Goal: Contribute content

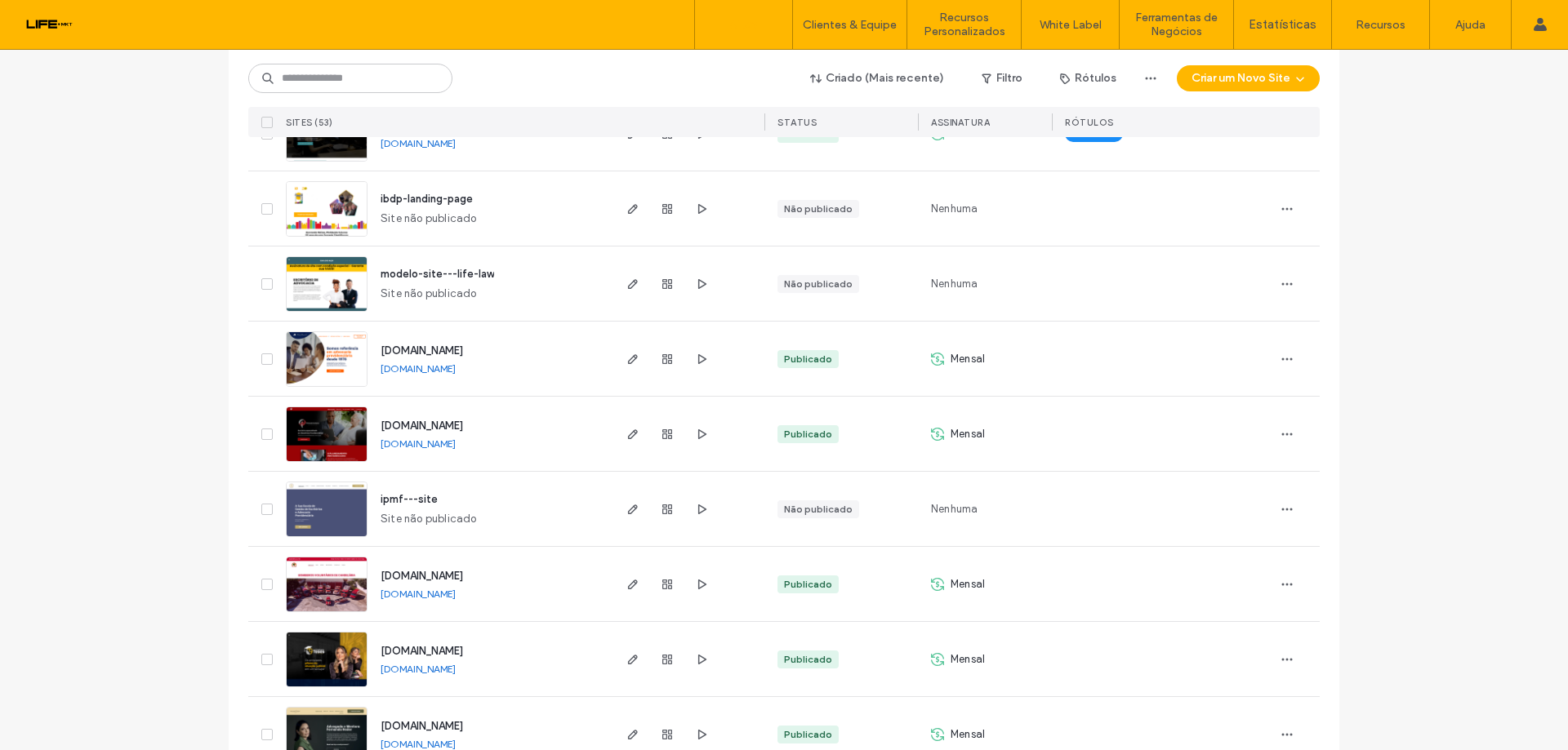
scroll to position [1306, 0]
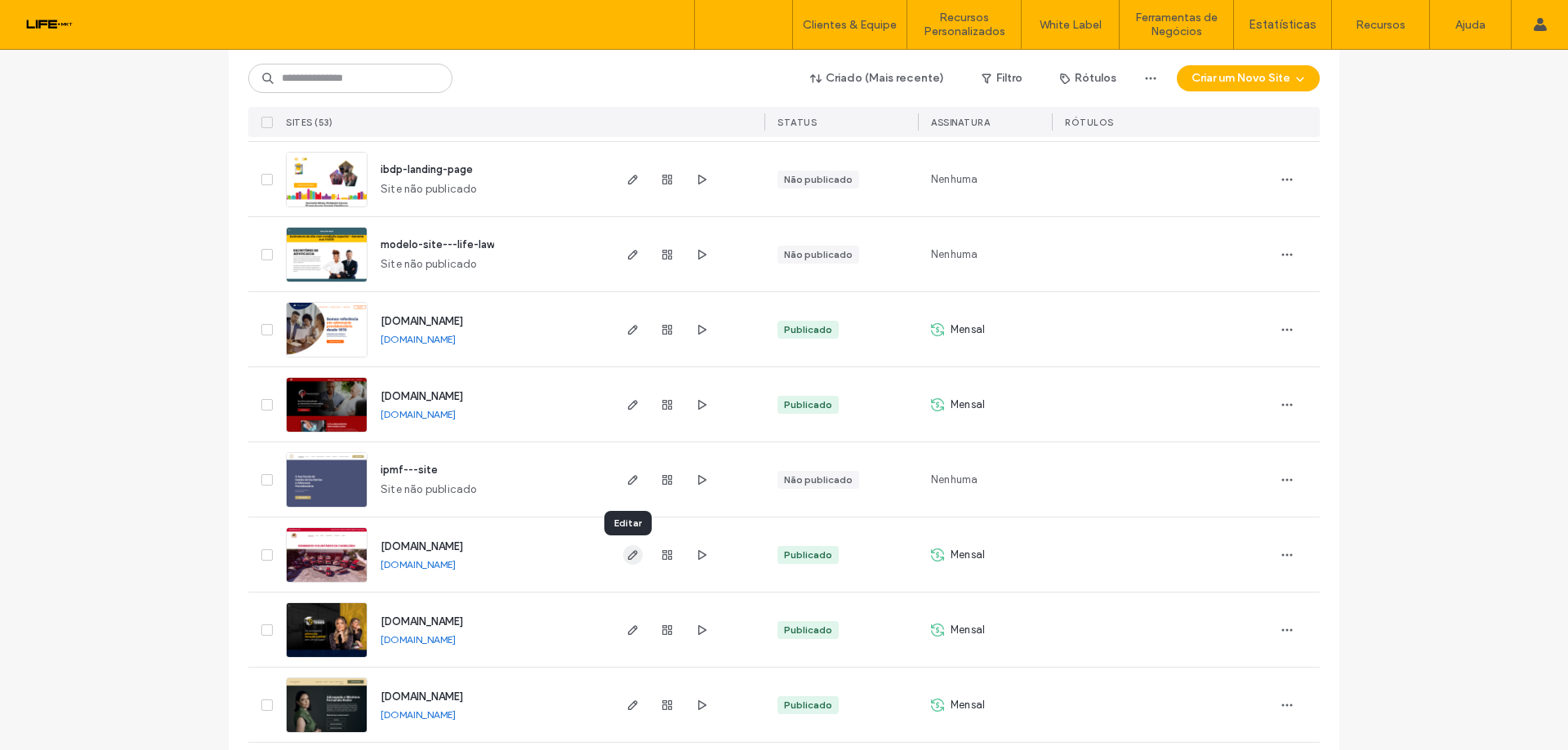
click at [628, 550] on icon "button" at bounding box center [632, 555] width 13 height 13
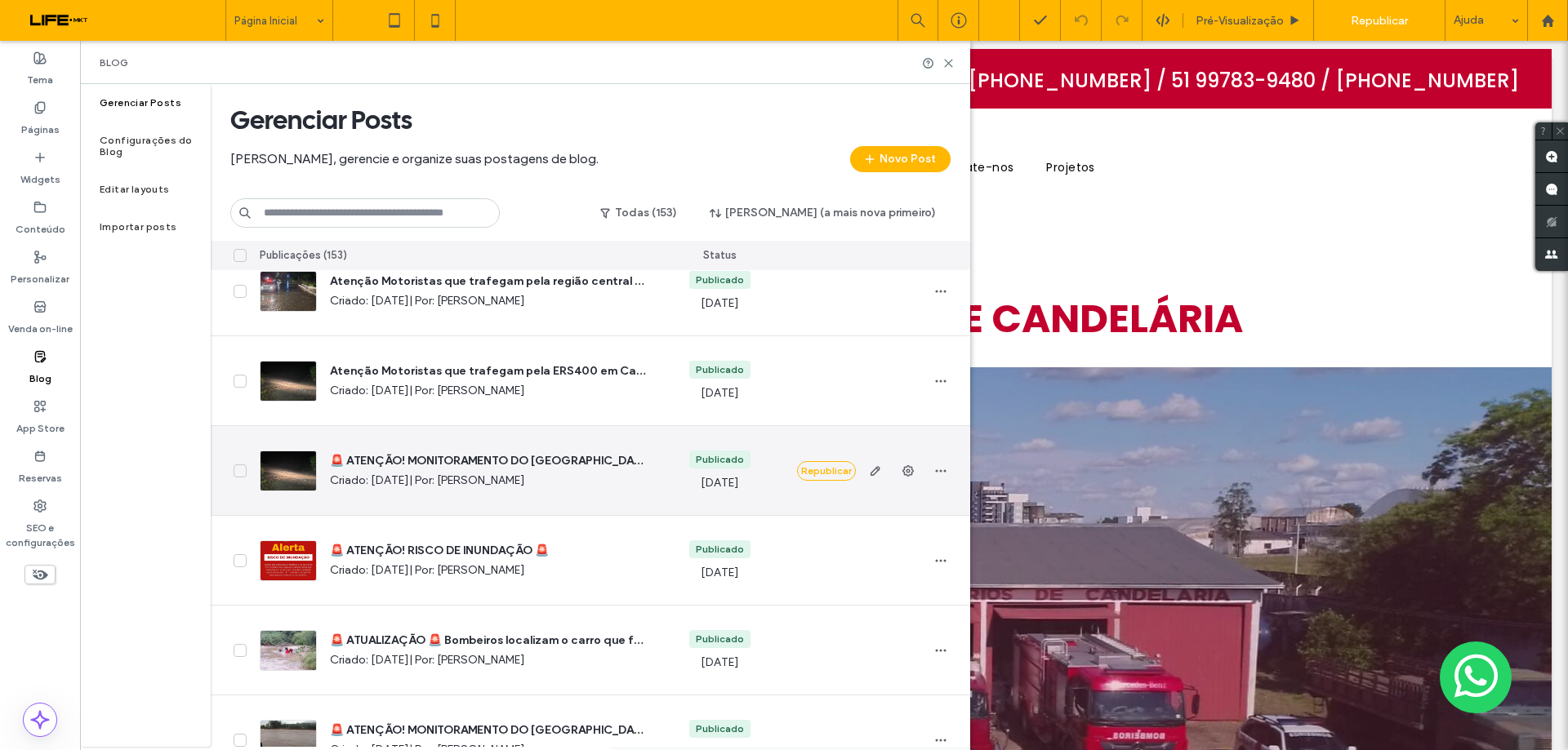
scroll to position [3591, 0]
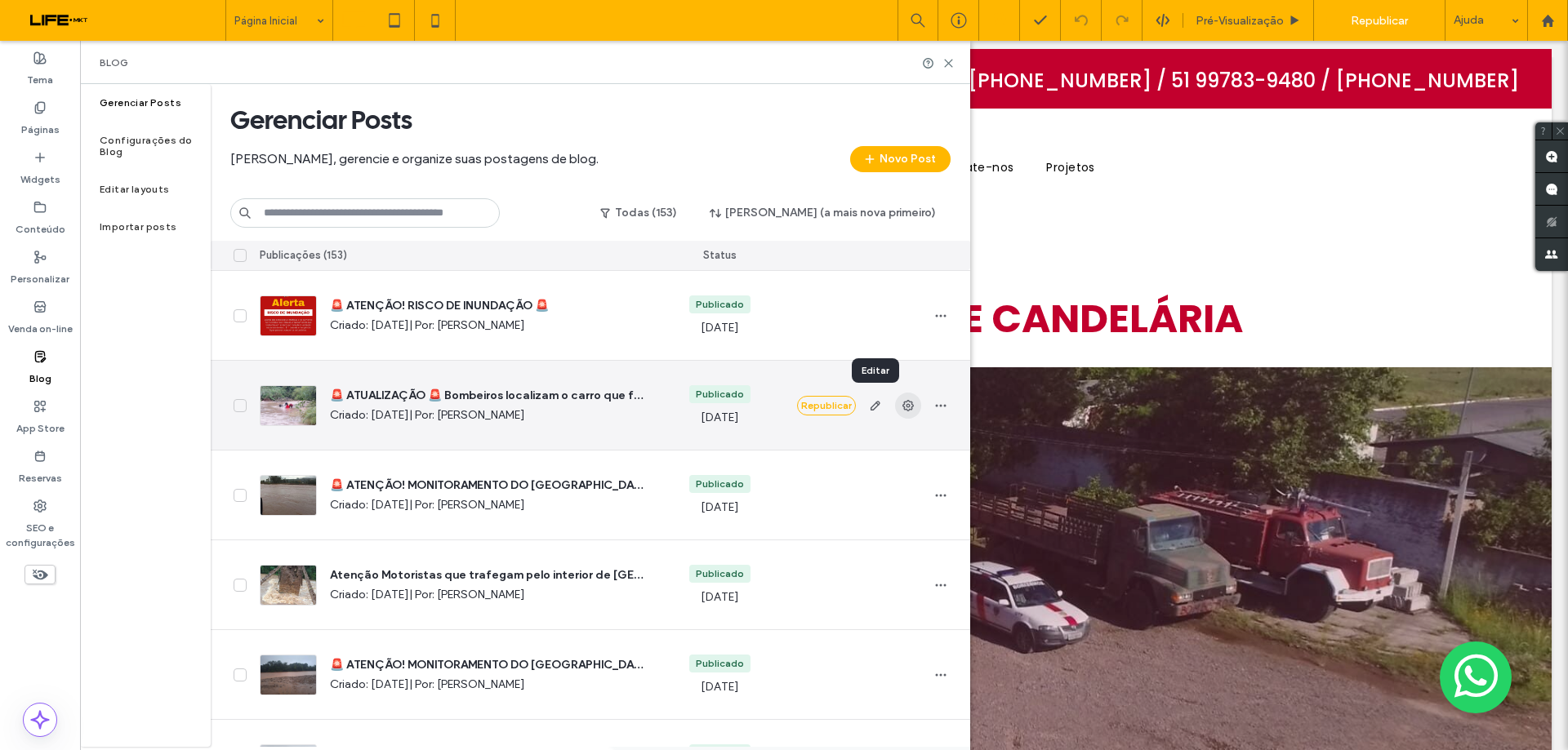
drag, startPoint x: 876, startPoint y: 406, endPoint x: 906, endPoint y: 409, distance: 30.1
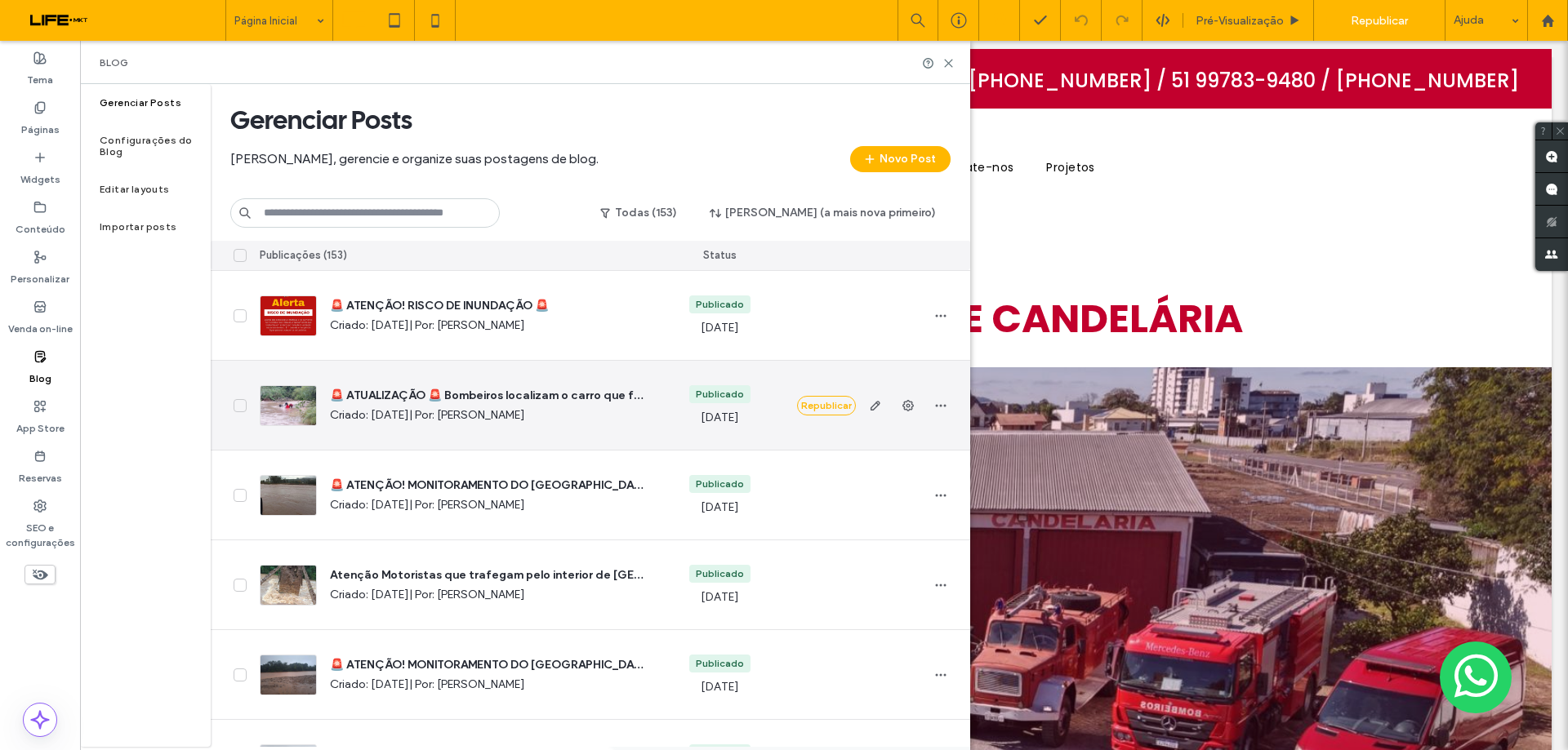
drag, startPoint x: 508, startPoint y: 395, endPoint x: 296, endPoint y: 405, distance: 212.2
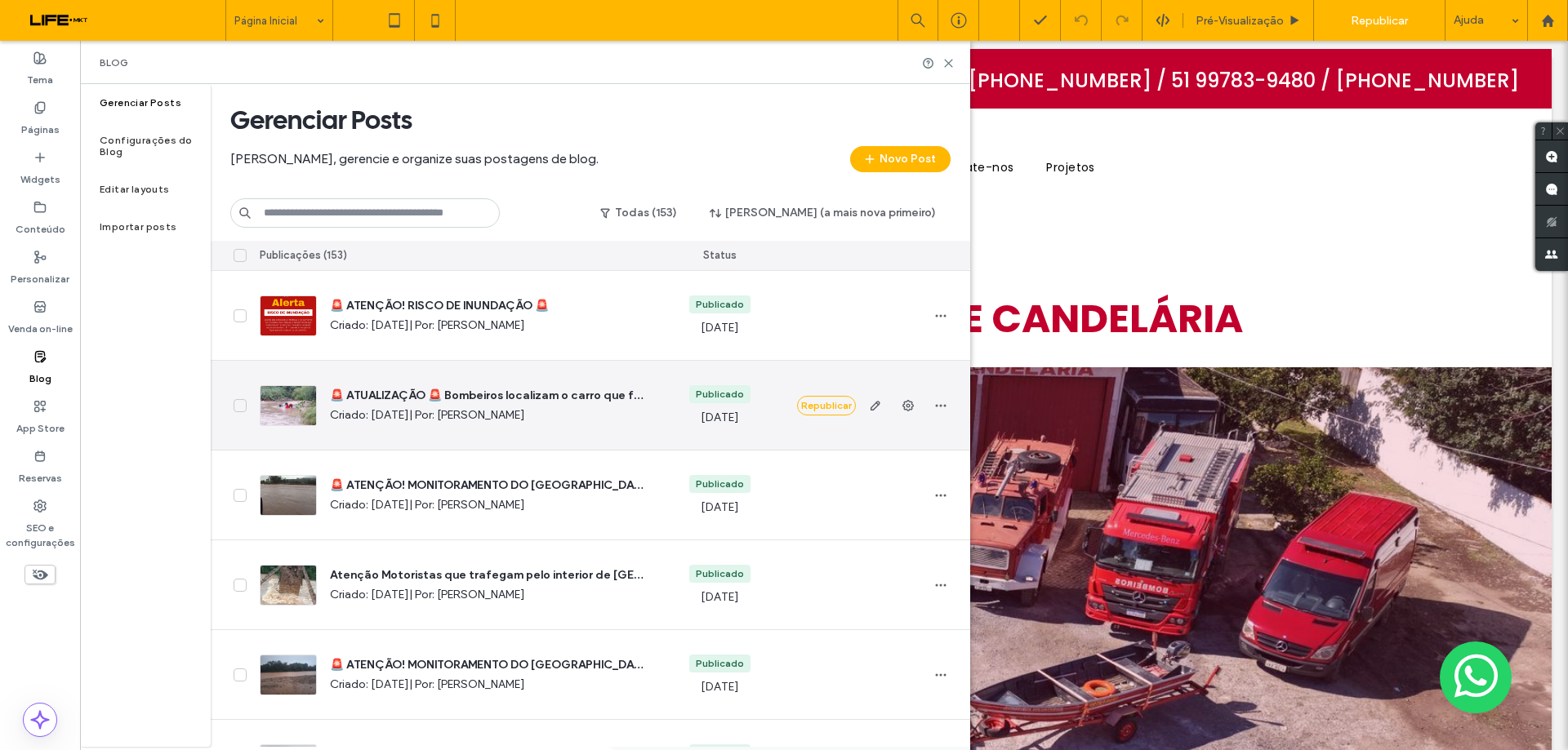
drag, startPoint x: 296, startPoint y: 405, endPoint x: 363, endPoint y: 419, distance: 68.4
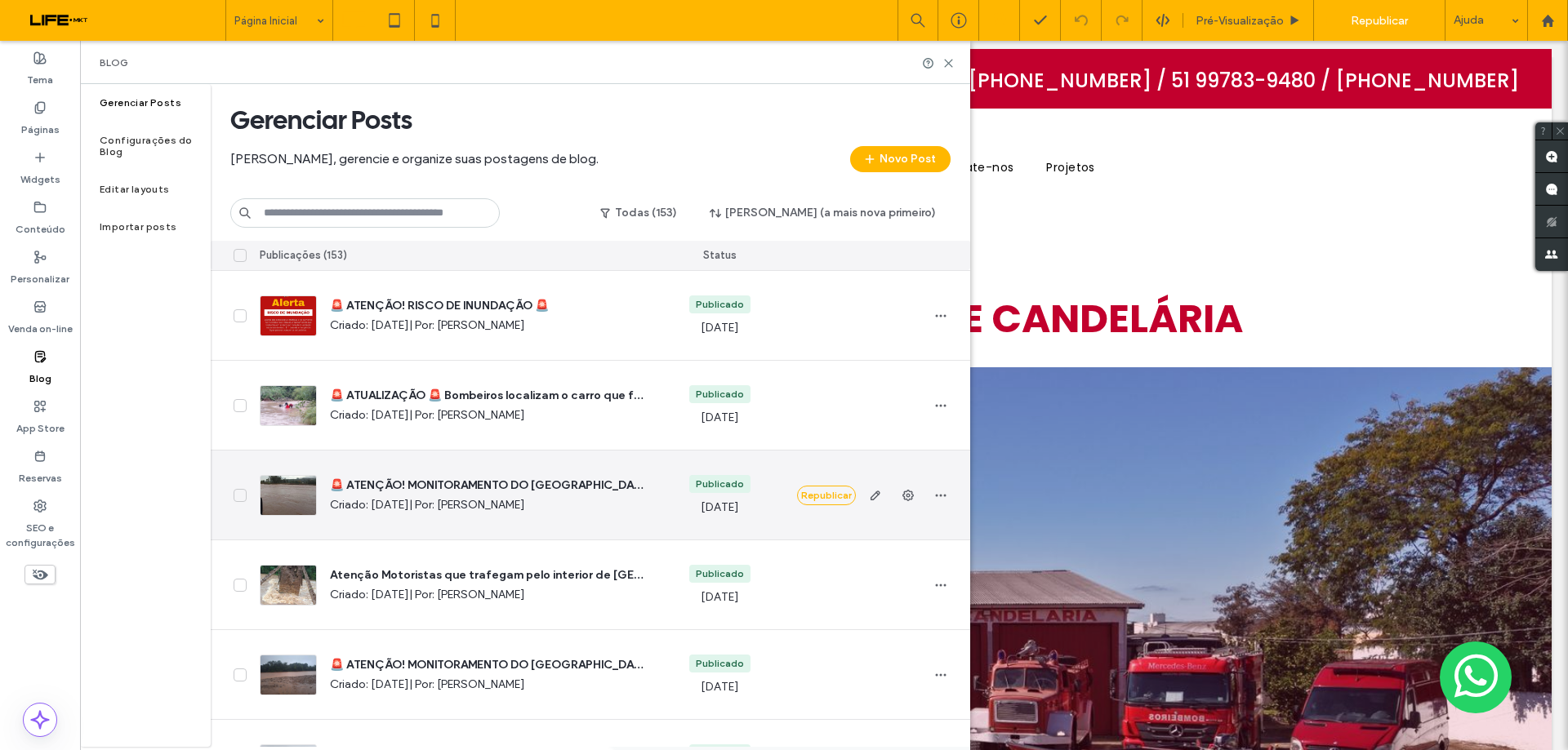
scroll to position [3754, 0]
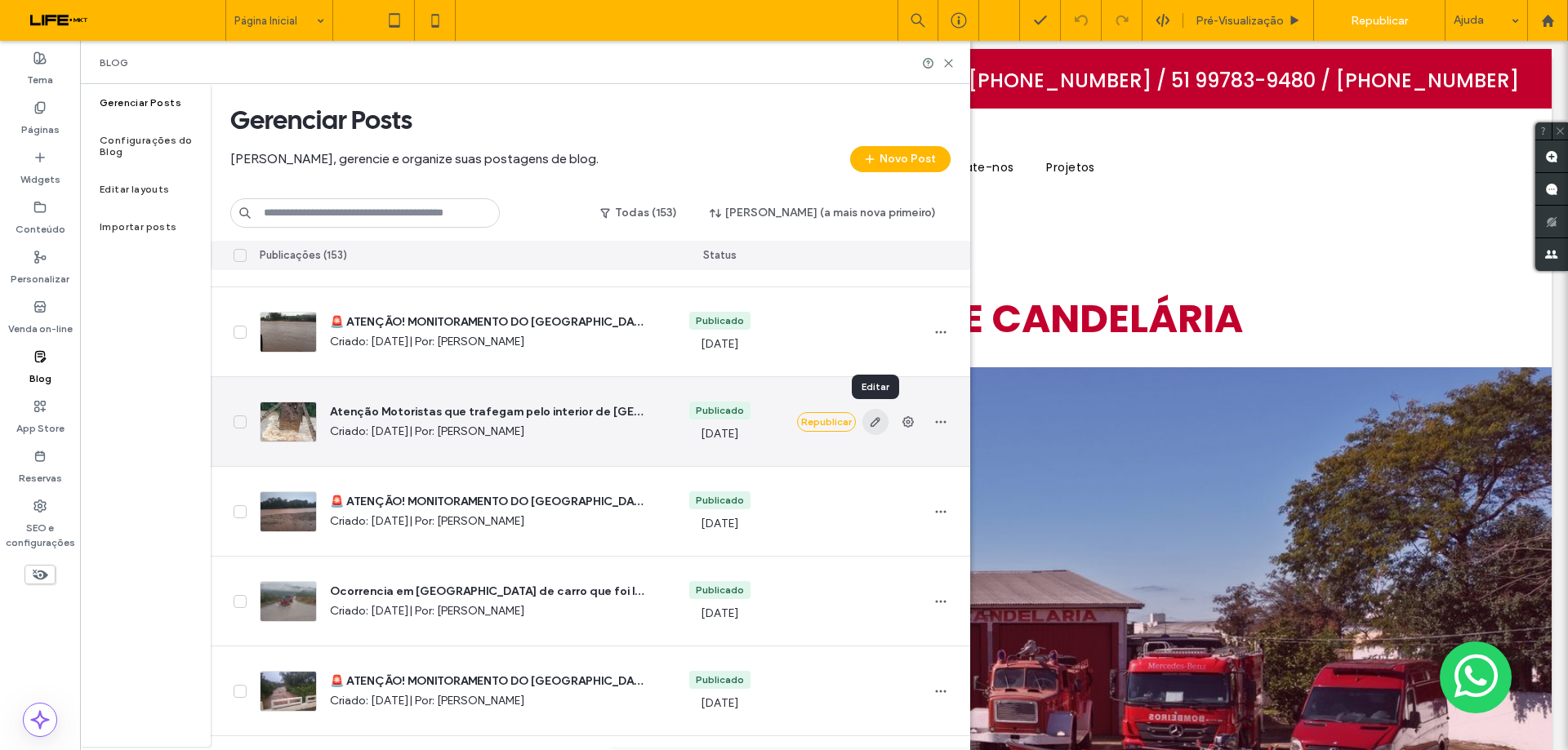
click at [873, 425] on icon "button" at bounding box center [875, 421] width 13 height 13
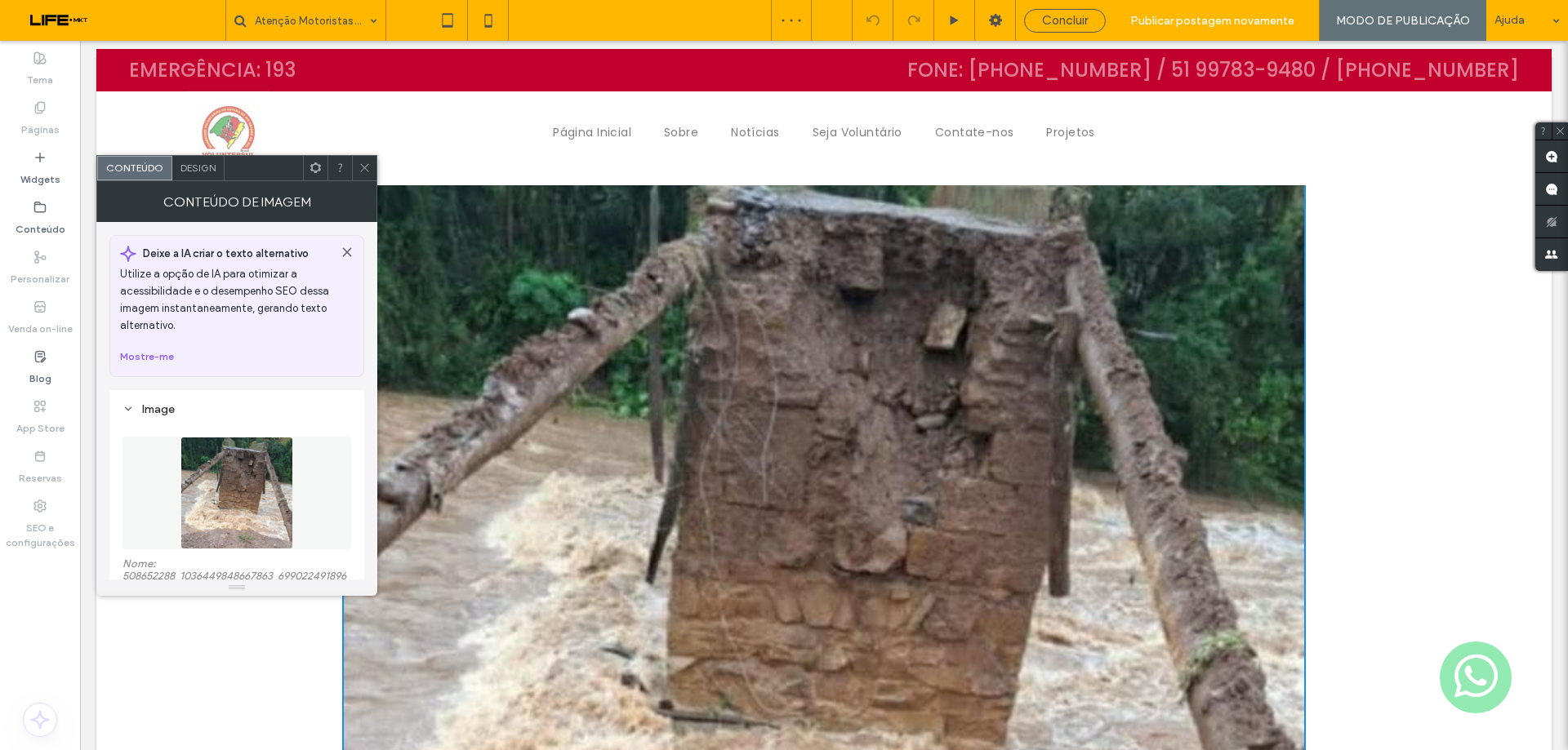
scroll to position [245, 0]
click at [363, 162] on icon at bounding box center [364, 167] width 12 height 12
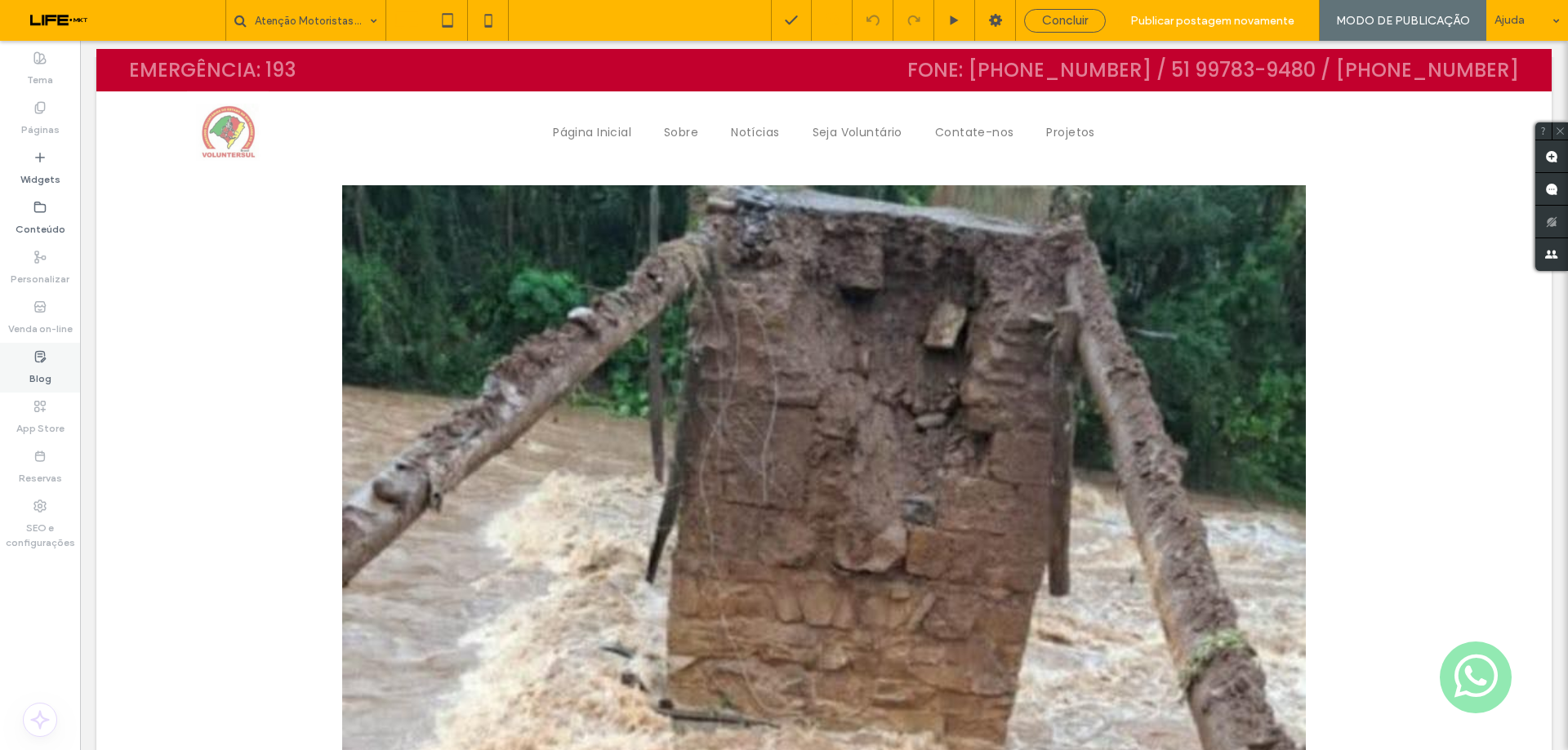
drag, startPoint x: 36, startPoint y: 366, endPoint x: 13, endPoint y: 375, distance: 24.7
click at [36, 366] on label "Blog" at bounding box center [41, 375] width 22 height 22
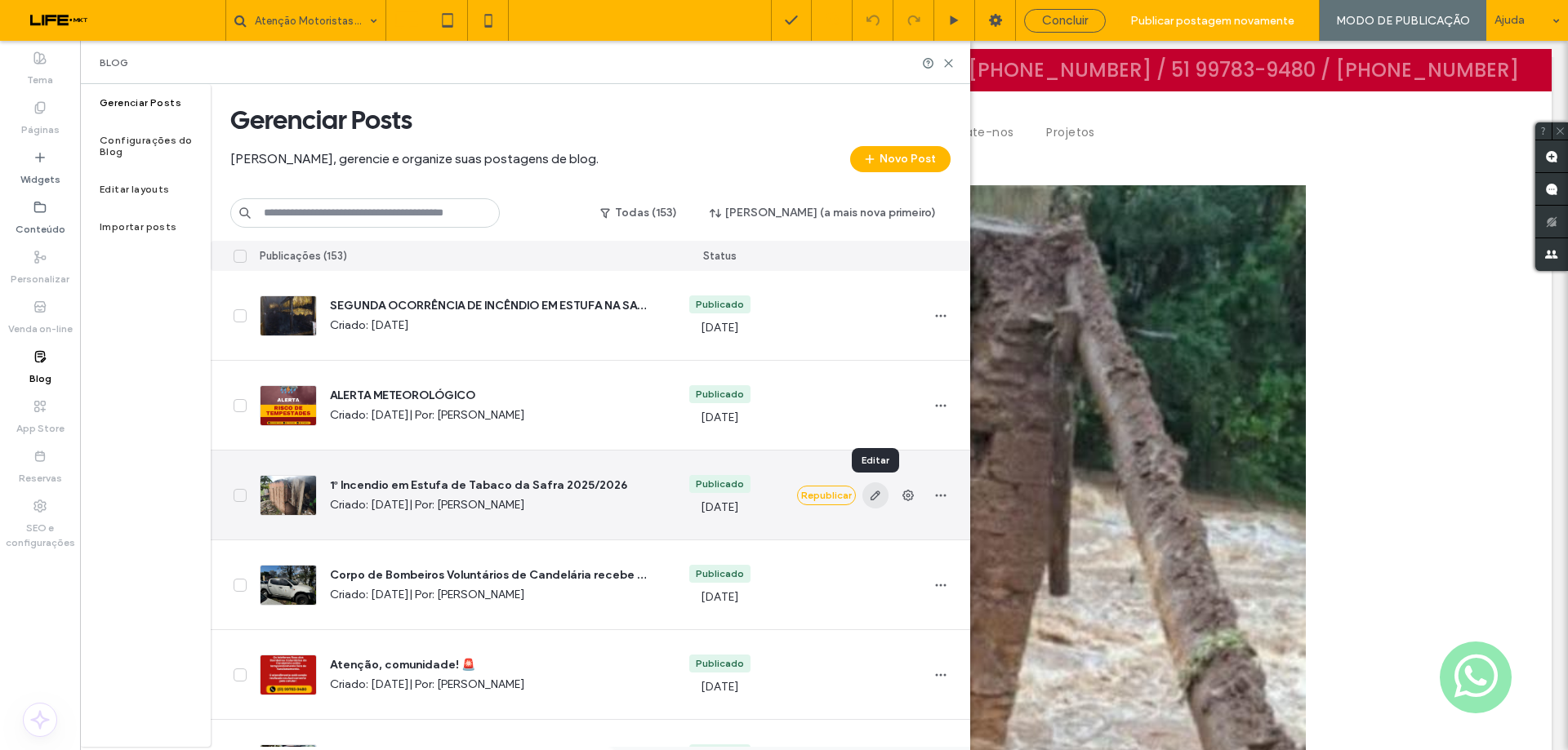
click at [880, 496] on icon "button" at bounding box center [875, 495] width 13 height 13
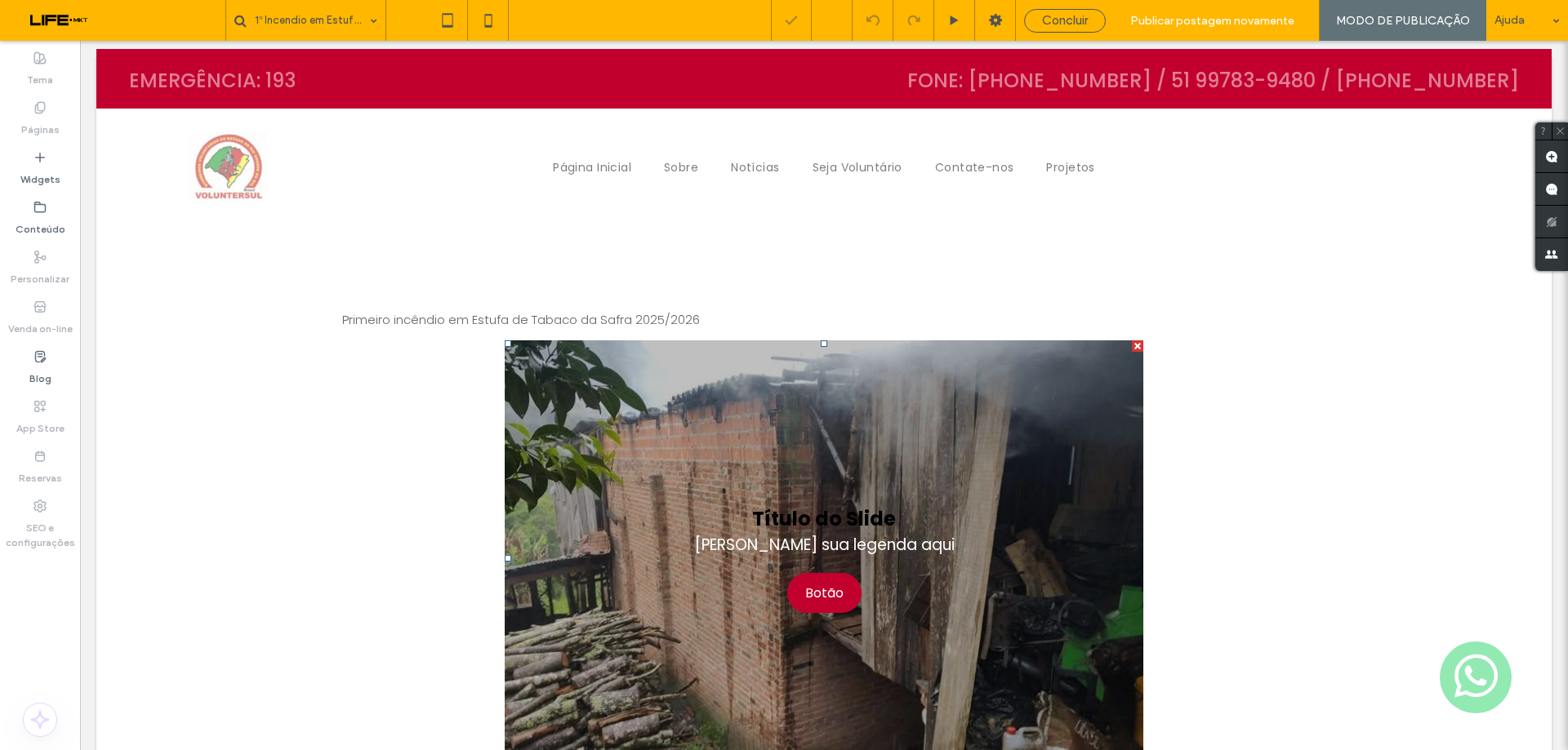
scroll to position [82, 0]
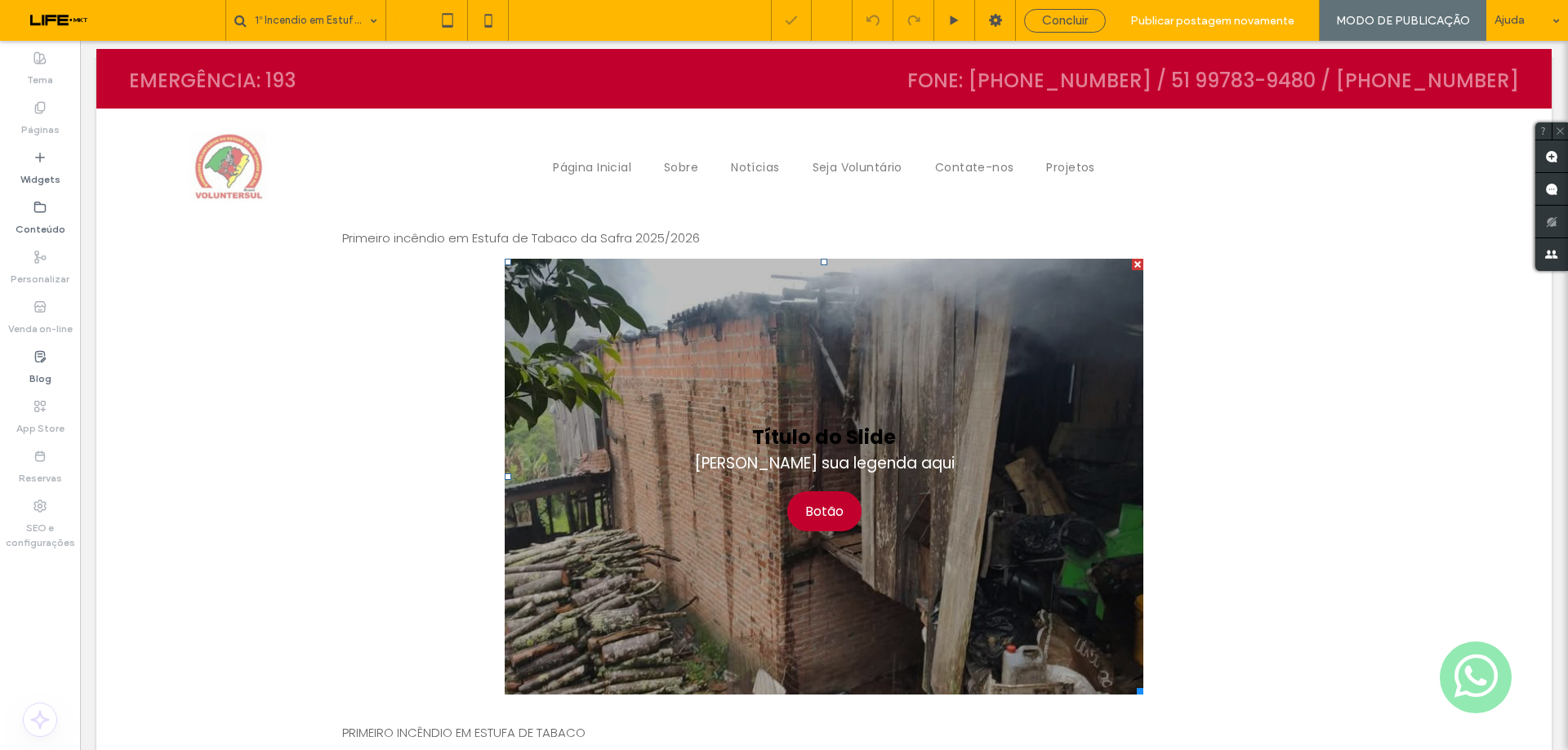
click at [840, 404] on li "Título do Slide Escreva sua legenda aqui Botão" at bounding box center [824, 476] width 639 height 436
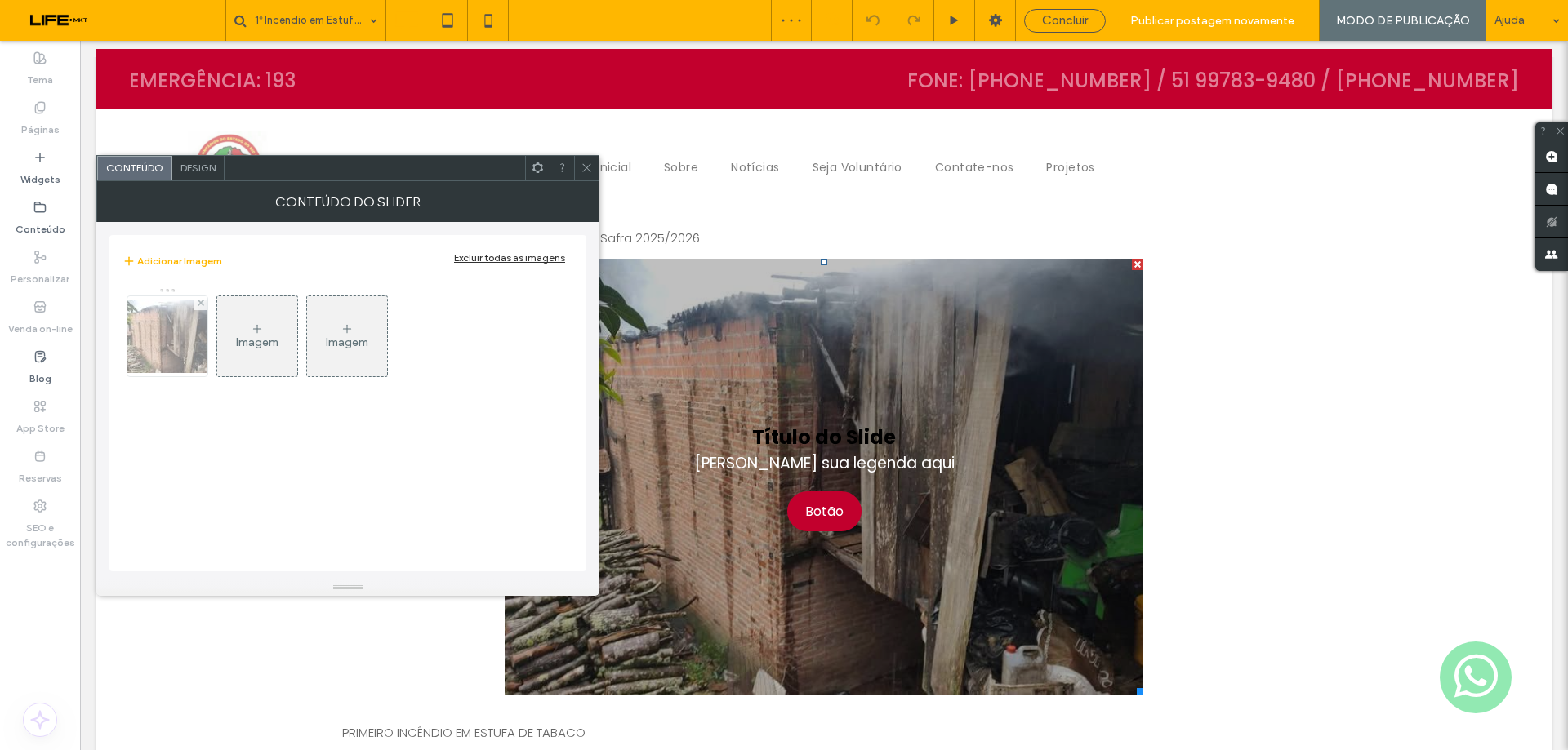
click at [189, 352] on img at bounding box center [167, 336] width 130 height 73
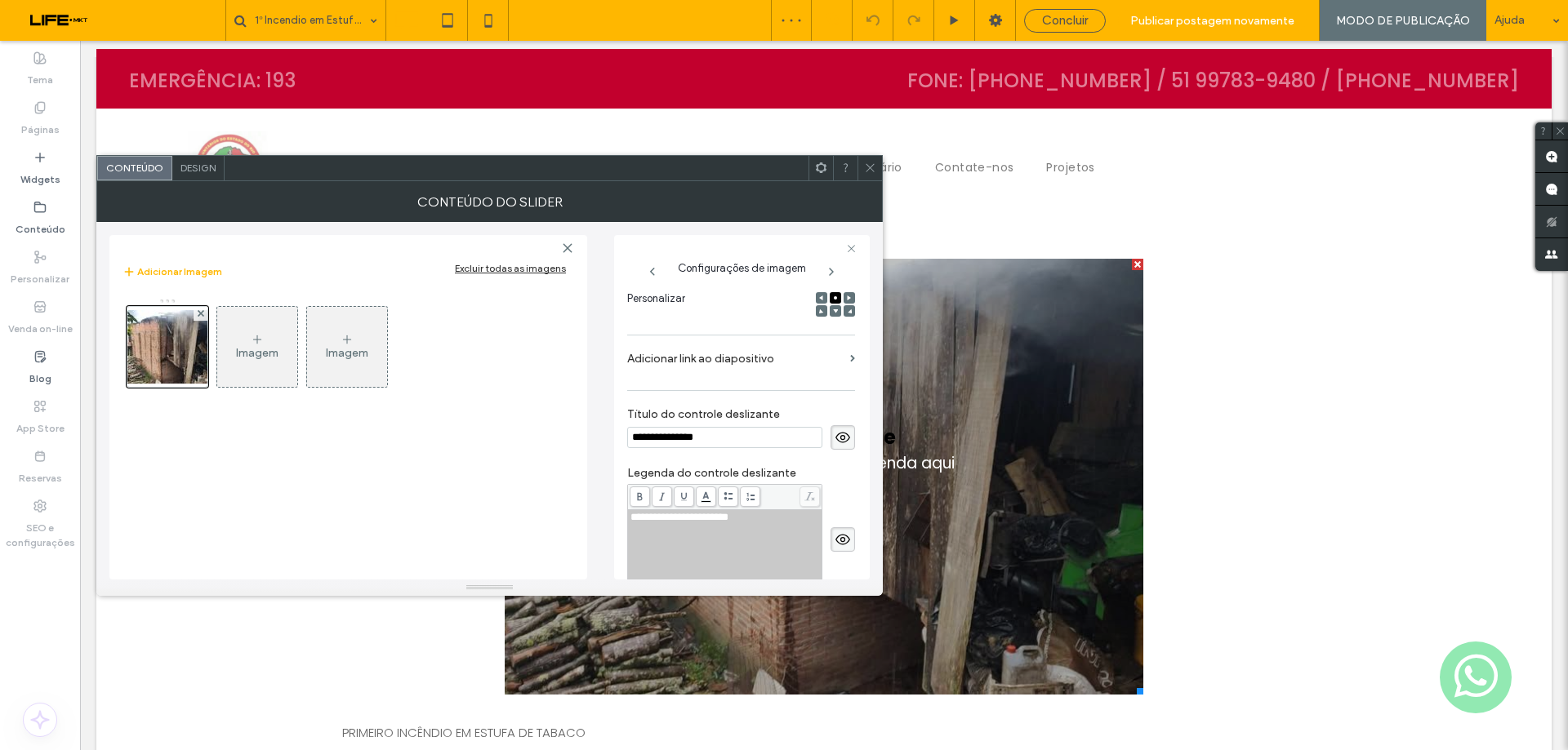
scroll to position [0, 0]
click at [838, 434] on icon at bounding box center [843, 438] width 16 height 18
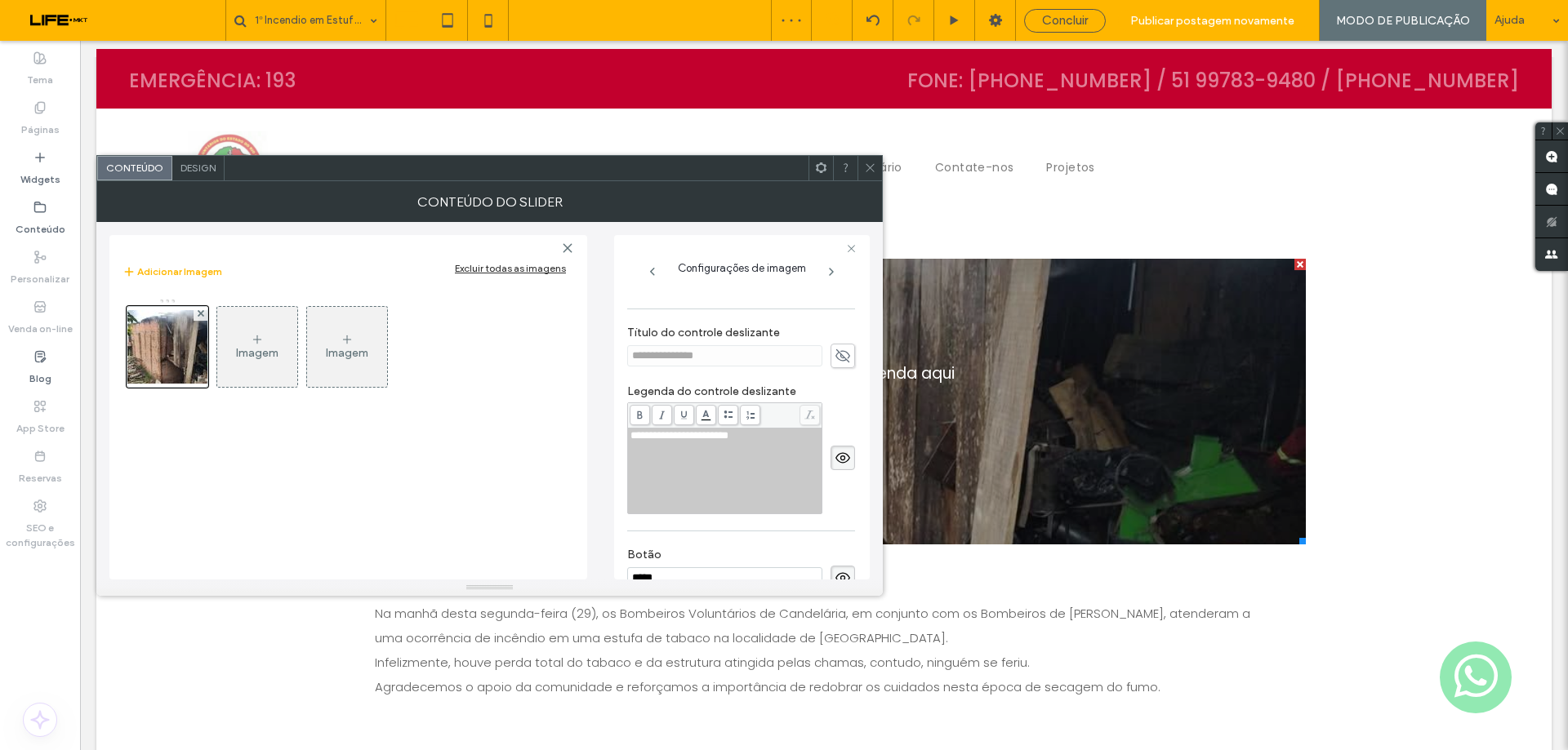
click at [835, 458] on icon at bounding box center [843, 457] width 16 height 18
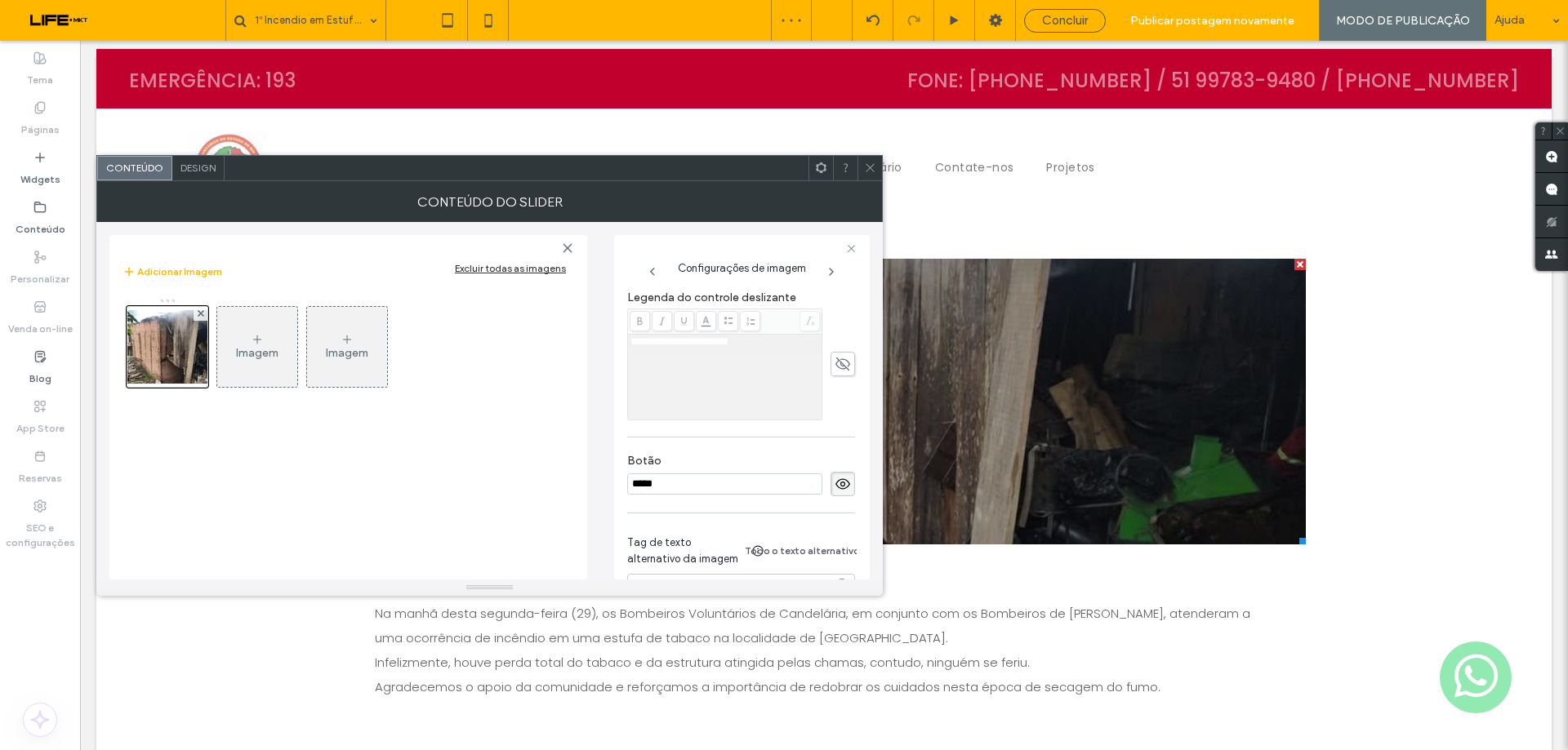
scroll to position [510, 0]
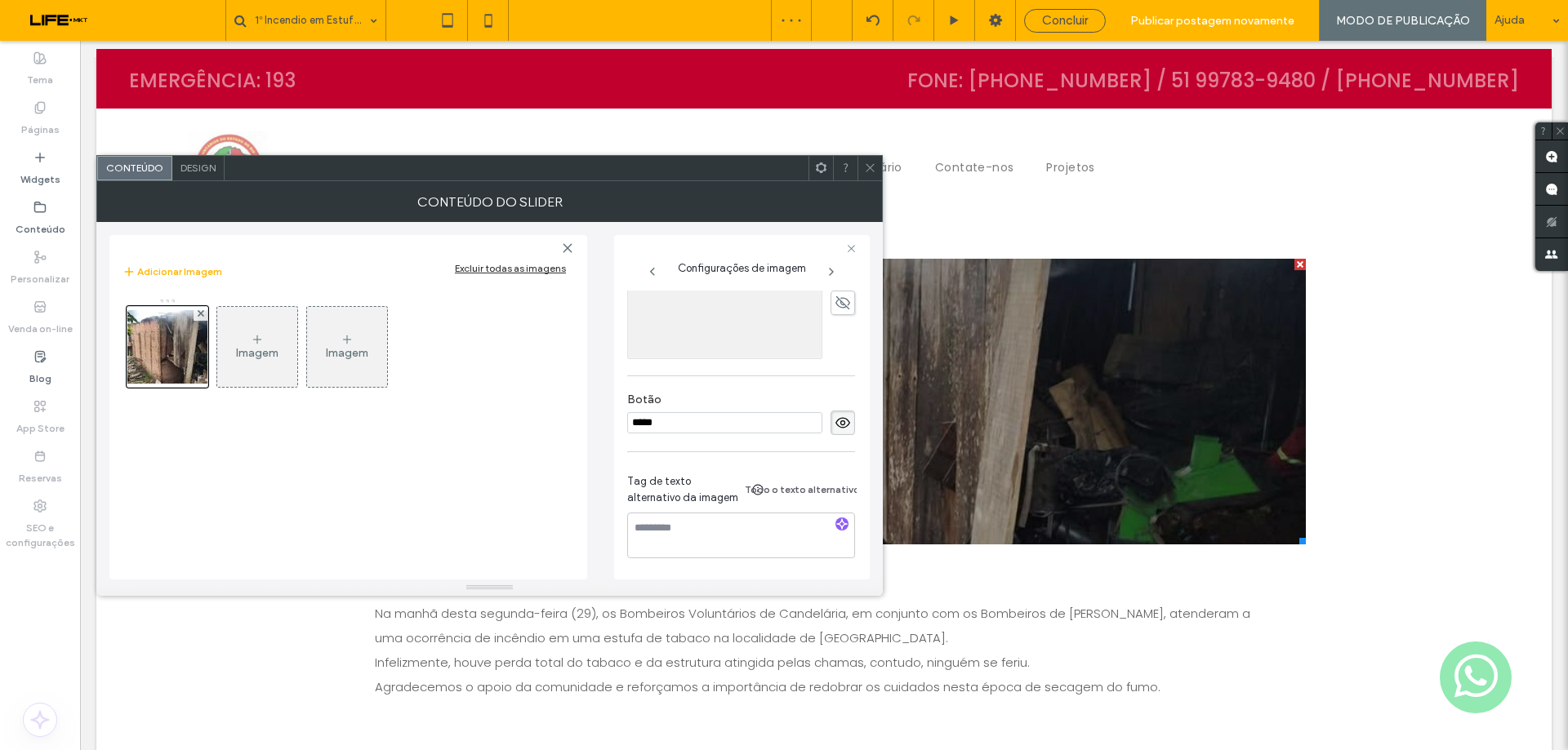
click at [844, 418] on icon at bounding box center [843, 422] width 16 height 18
click at [863, 173] on div at bounding box center [869, 168] width 24 height 24
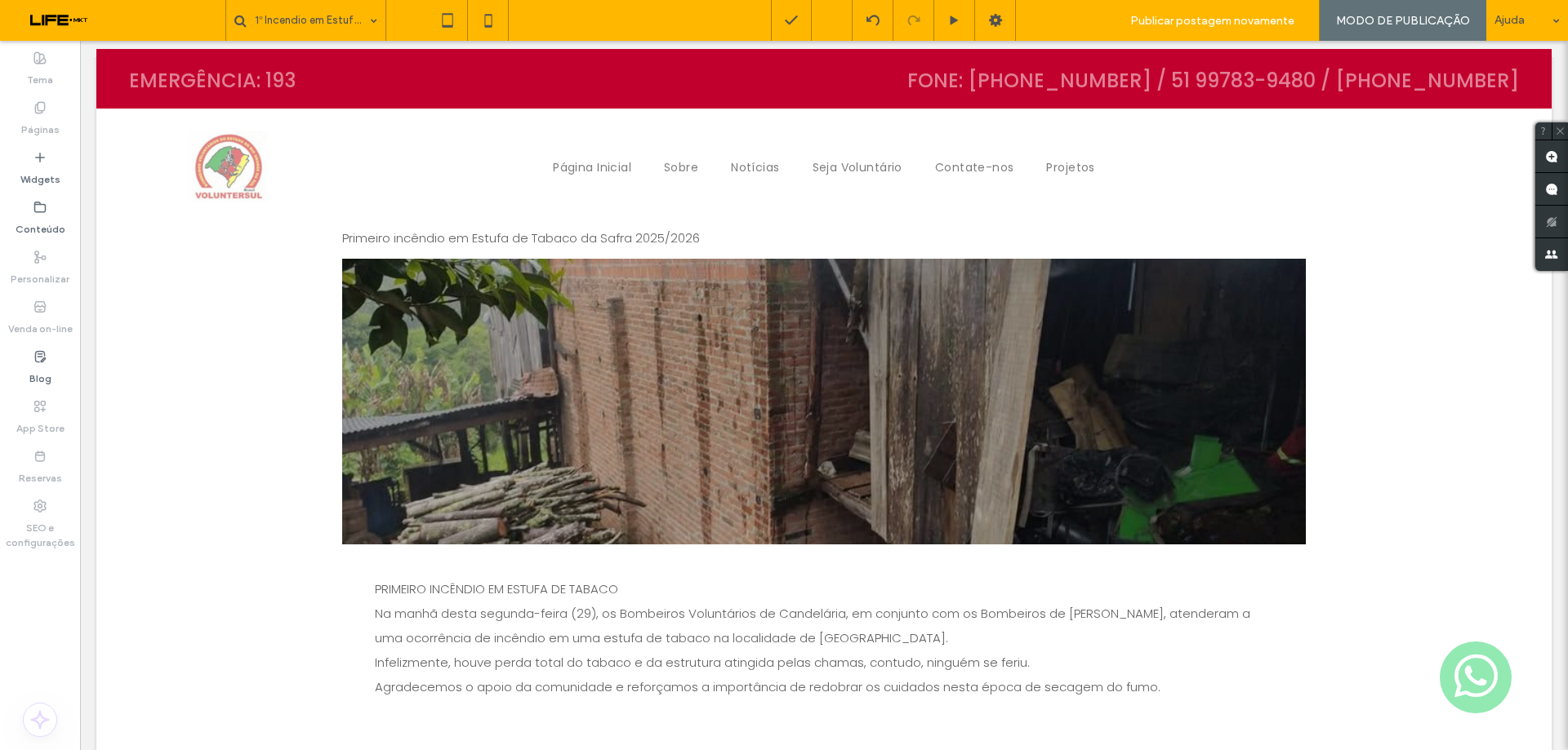
click at [1064, 19] on span "Concluir" at bounding box center [1065, 20] width 46 height 15
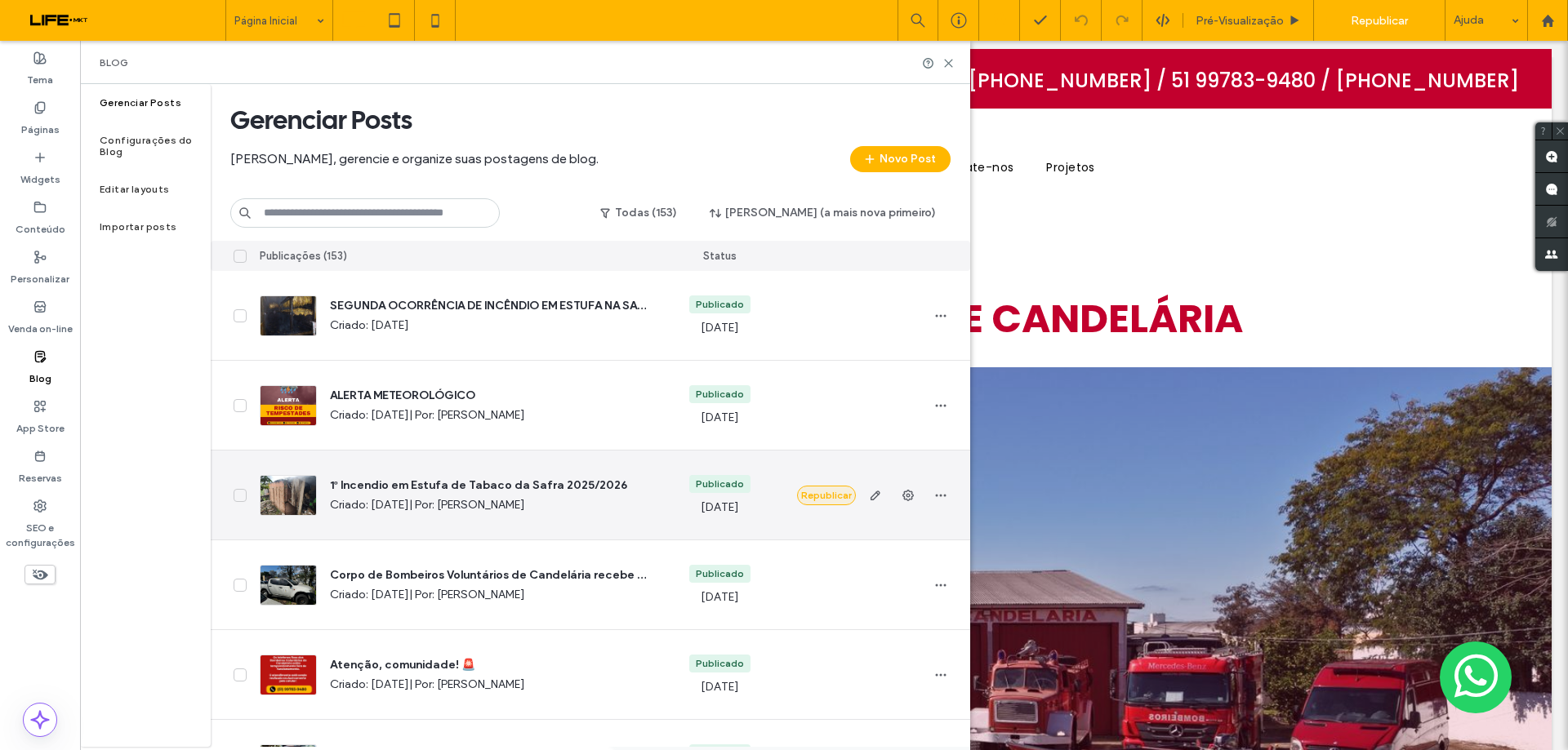
click at [827, 493] on button "Republicar" at bounding box center [826, 495] width 59 height 20
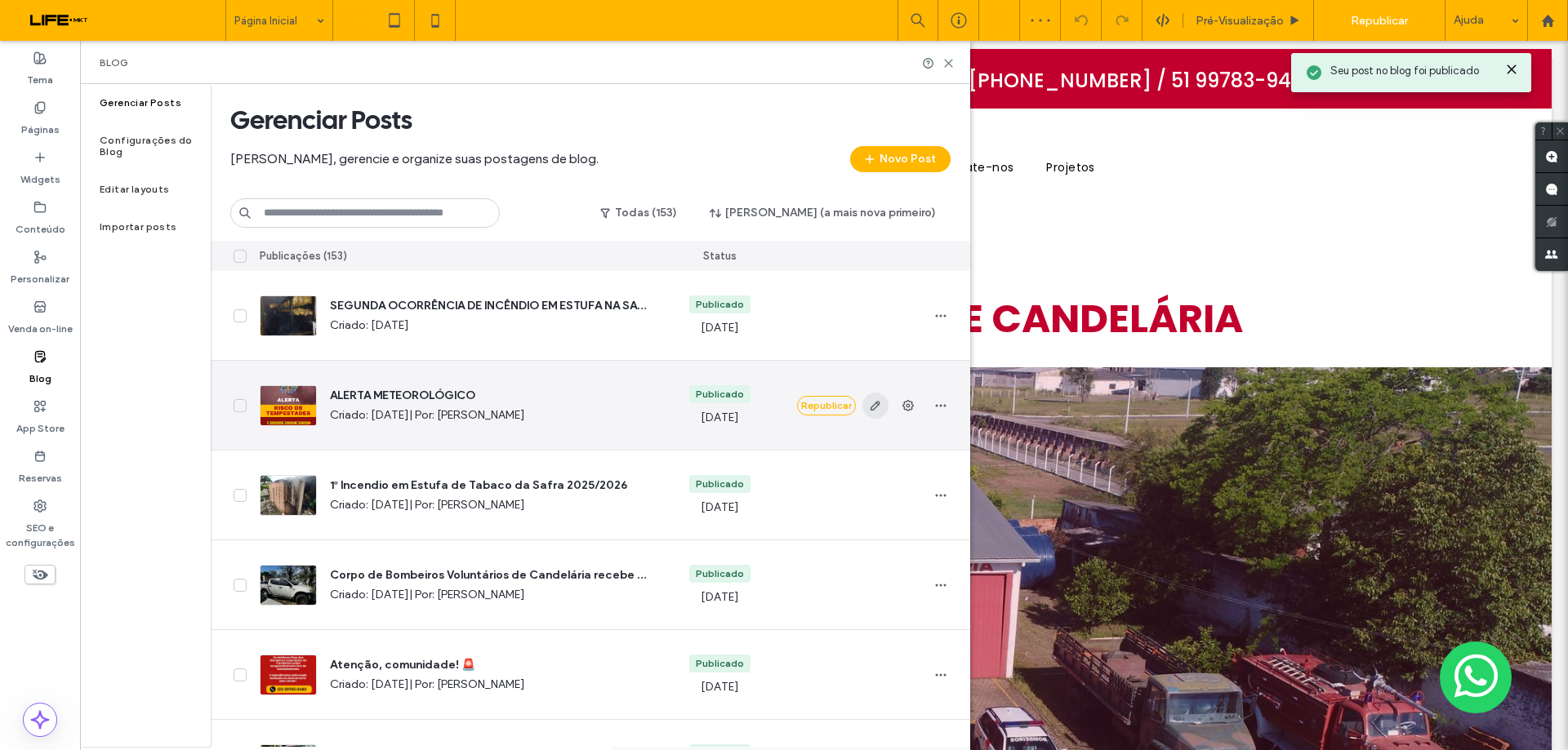
click at [870, 406] on icon "button" at bounding box center [875, 405] width 13 height 13
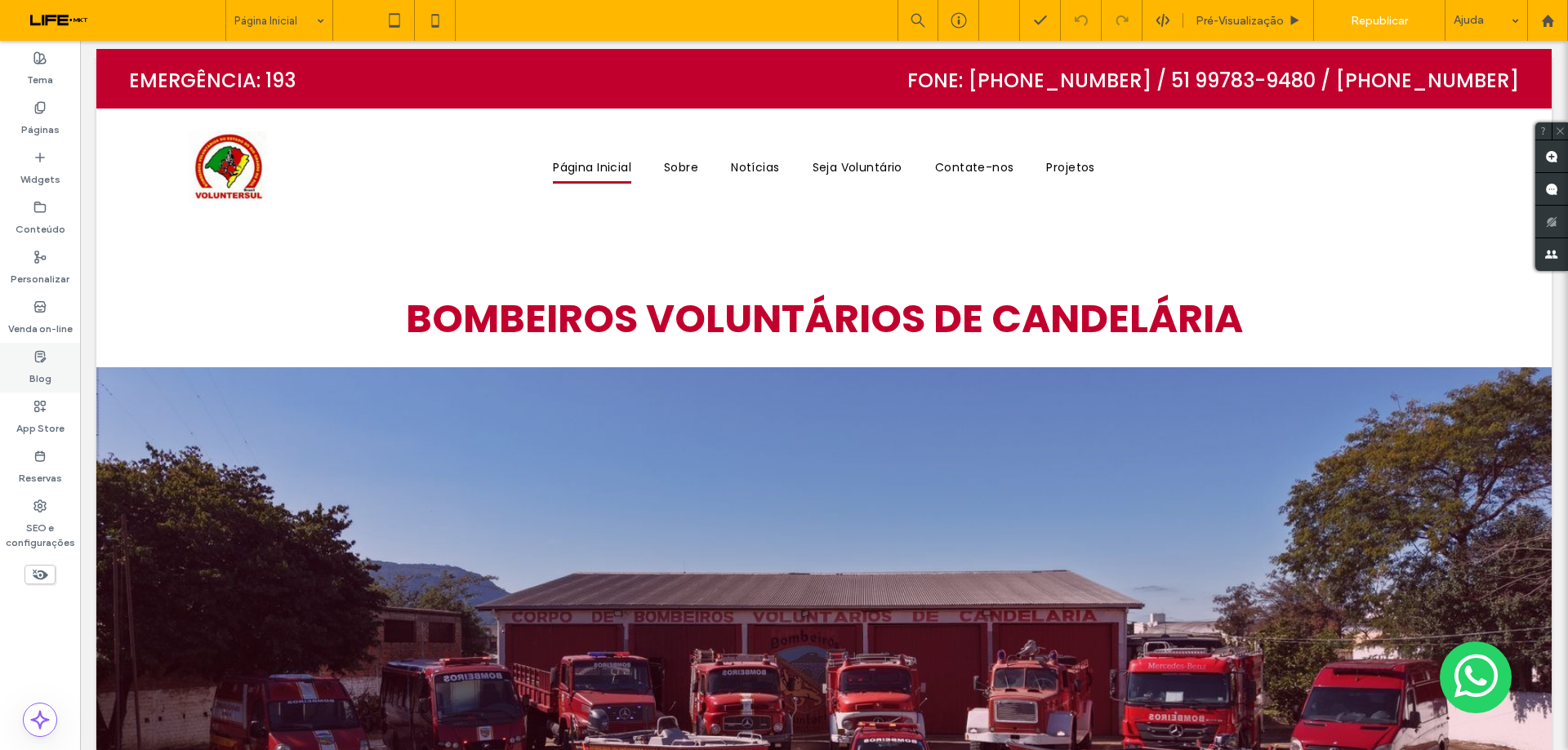
click at [36, 366] on label "Blog" at bounding box center [41, 375] width 22 height 22
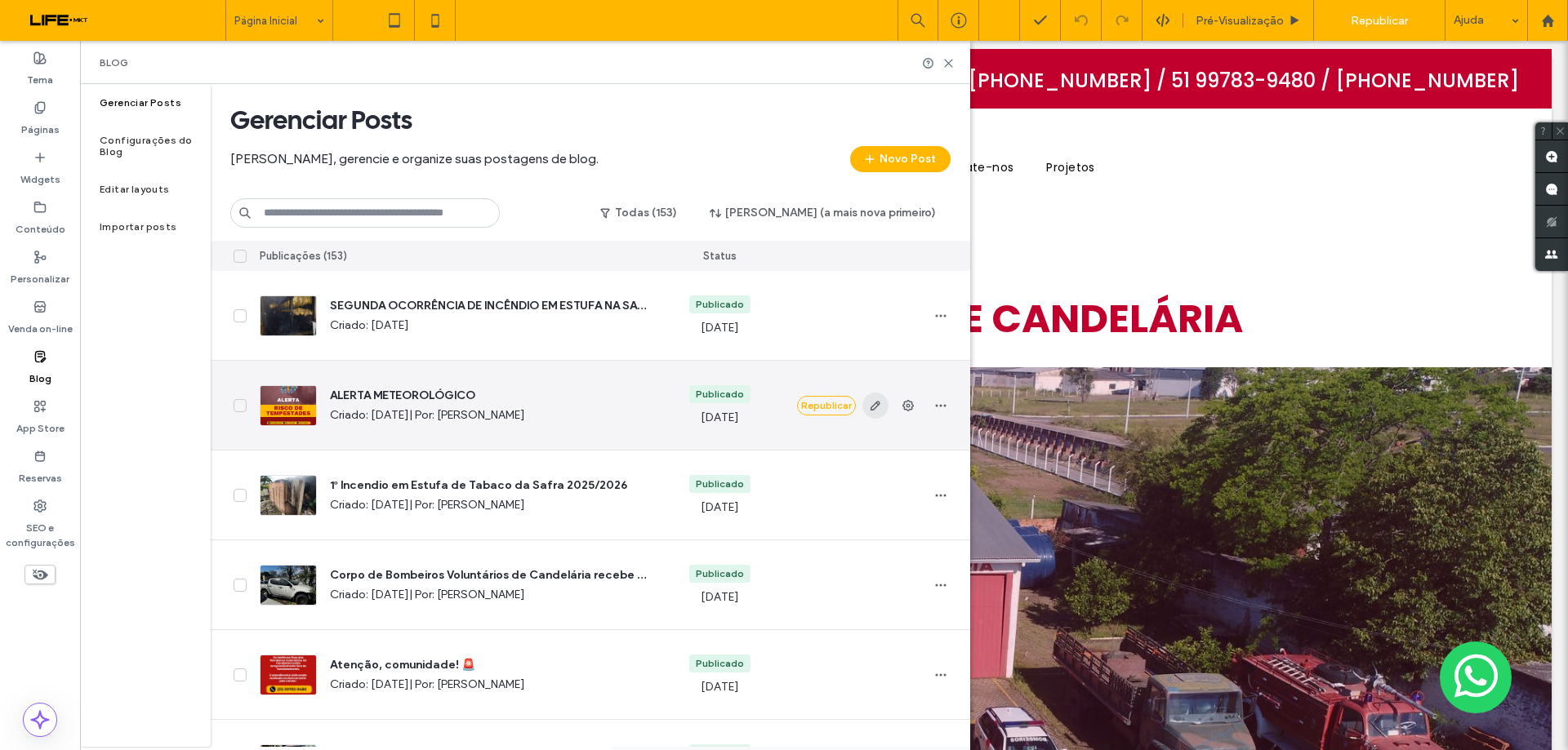
click at [879, 406] on icon "button" at bounding box center [875, 405] width 13 height 13
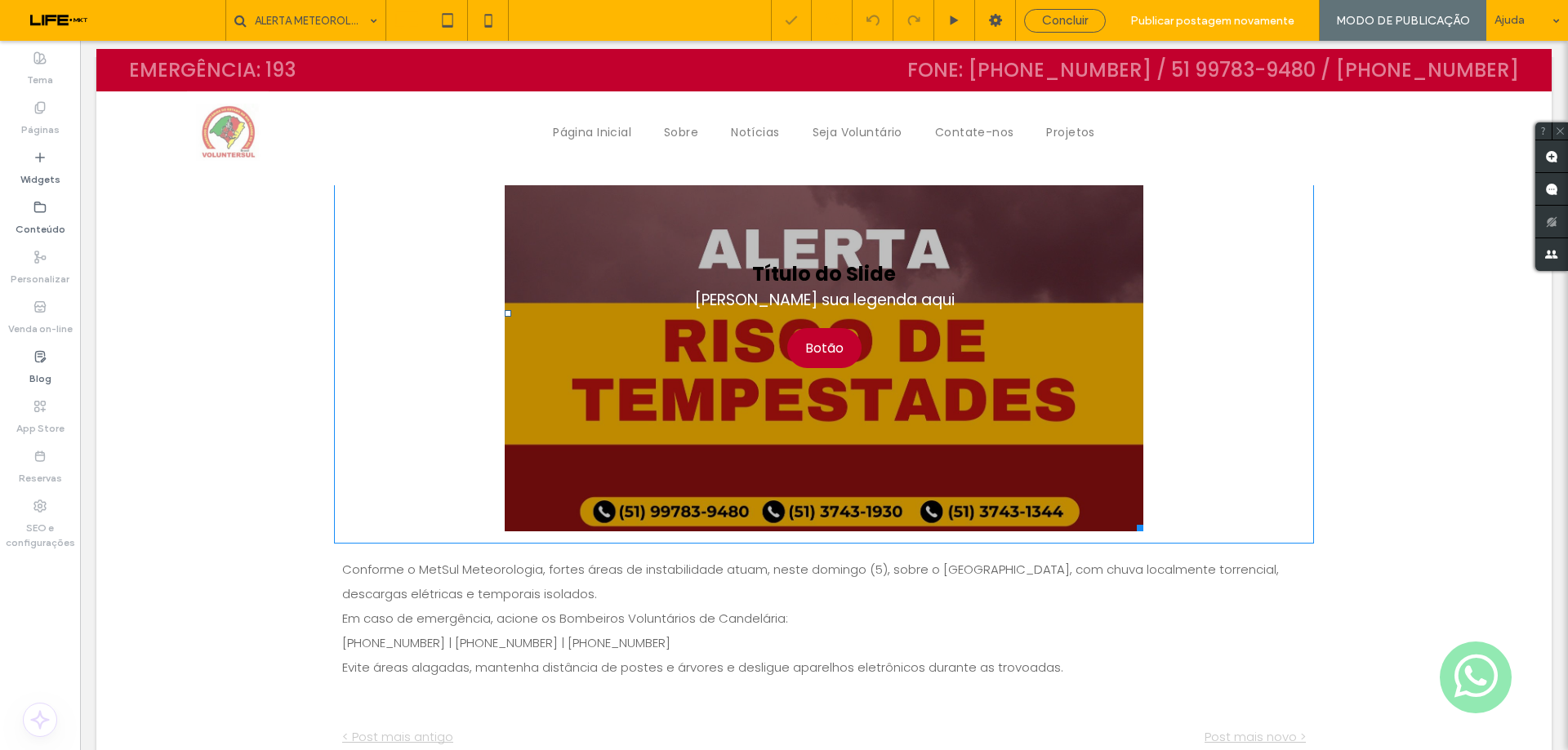
click at [908, 353] on div "Título do Slide Escreva sua legenda aqui Botão" at bounding box center [825, 314] width 261 height 109
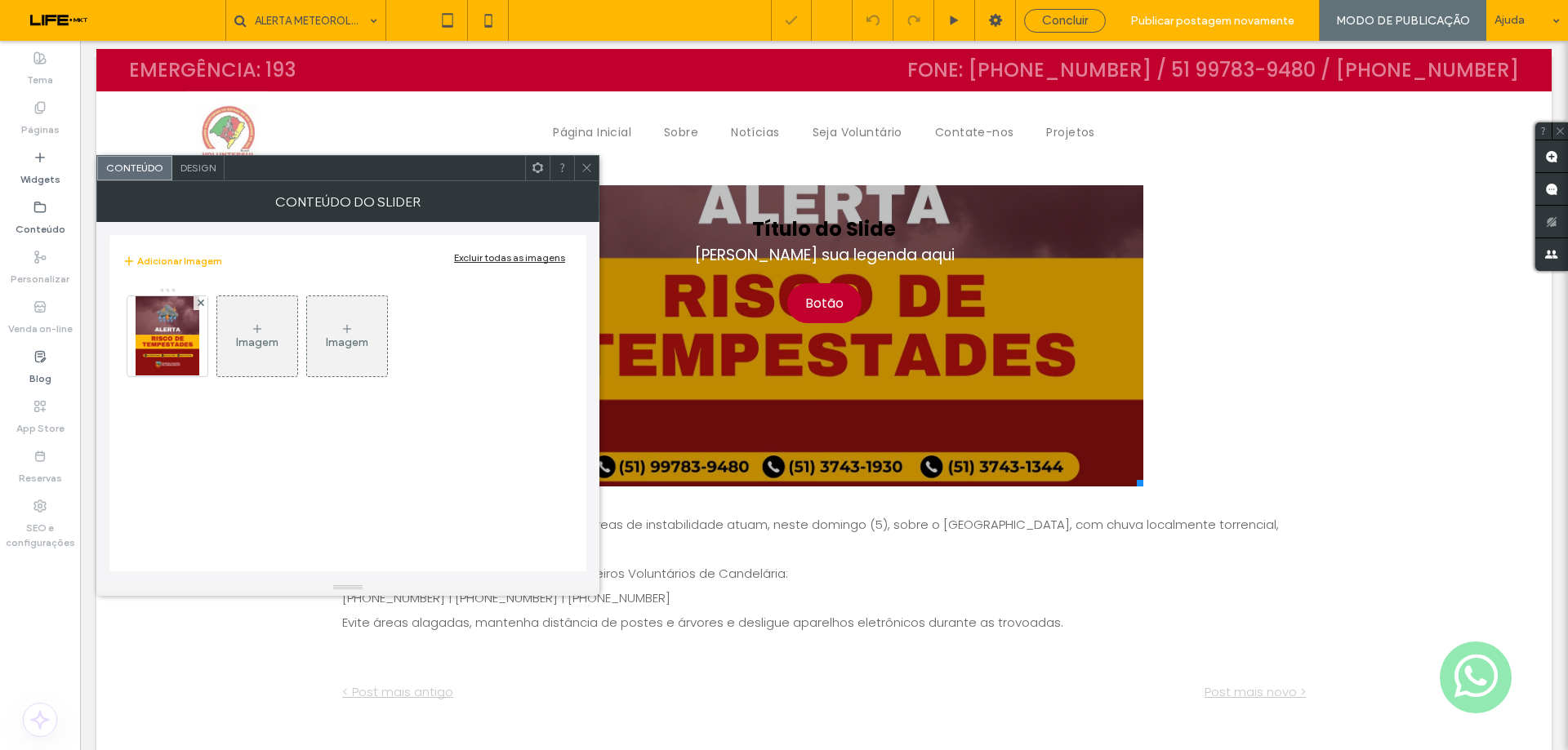
scroll to position [200, 0]
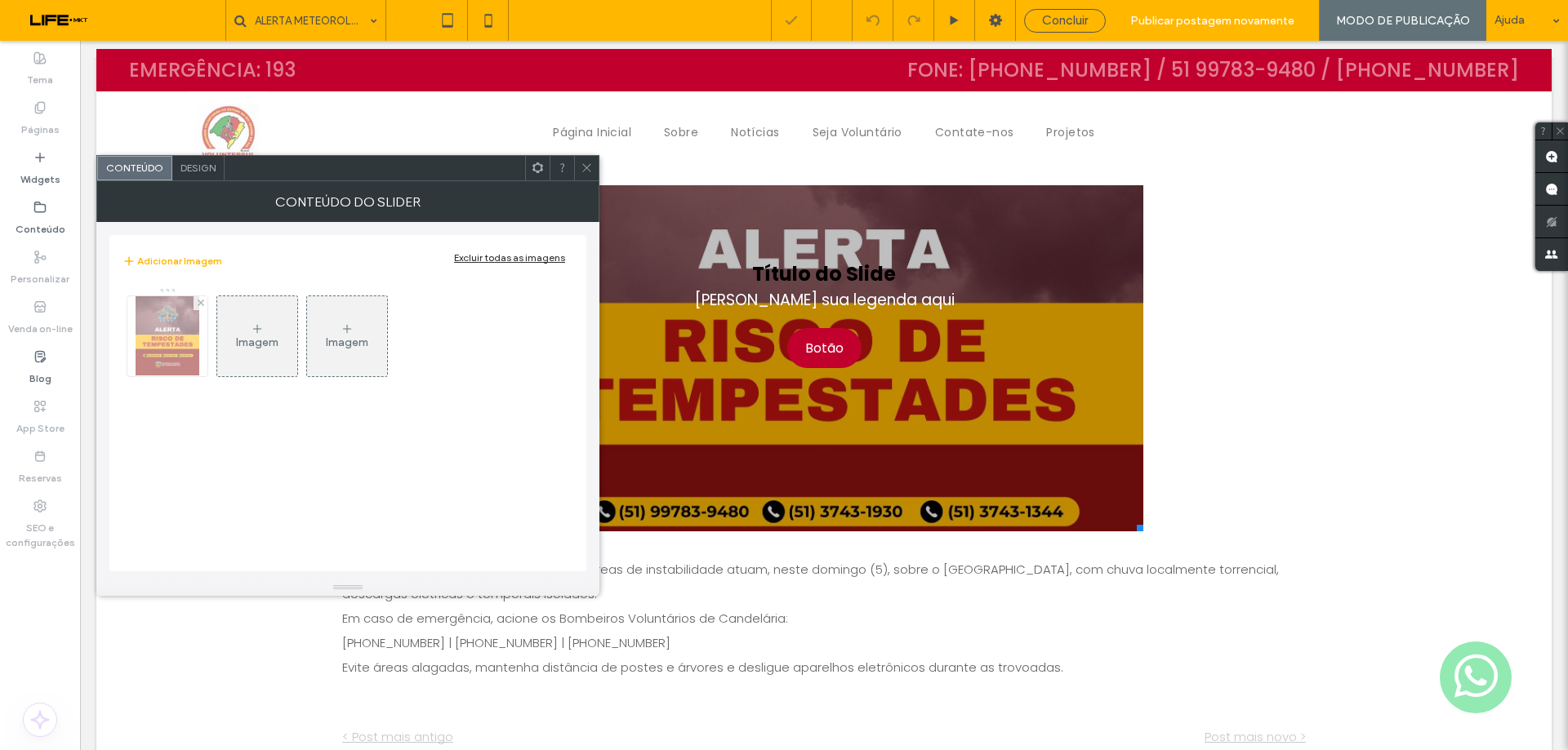
click at [182, 350] on img at bounding box center [168, 336] width 64 height 80
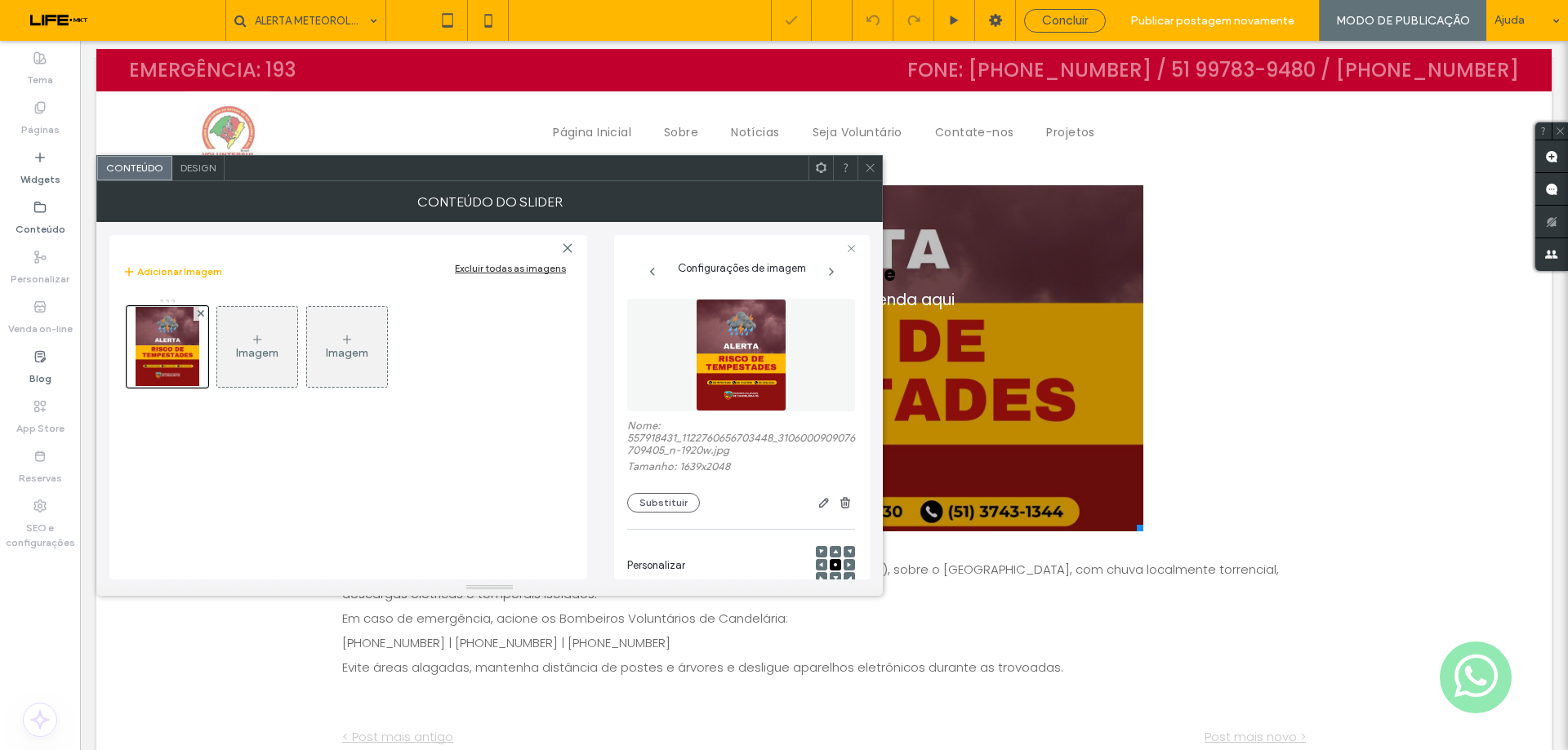
scroll to position [267, 0]
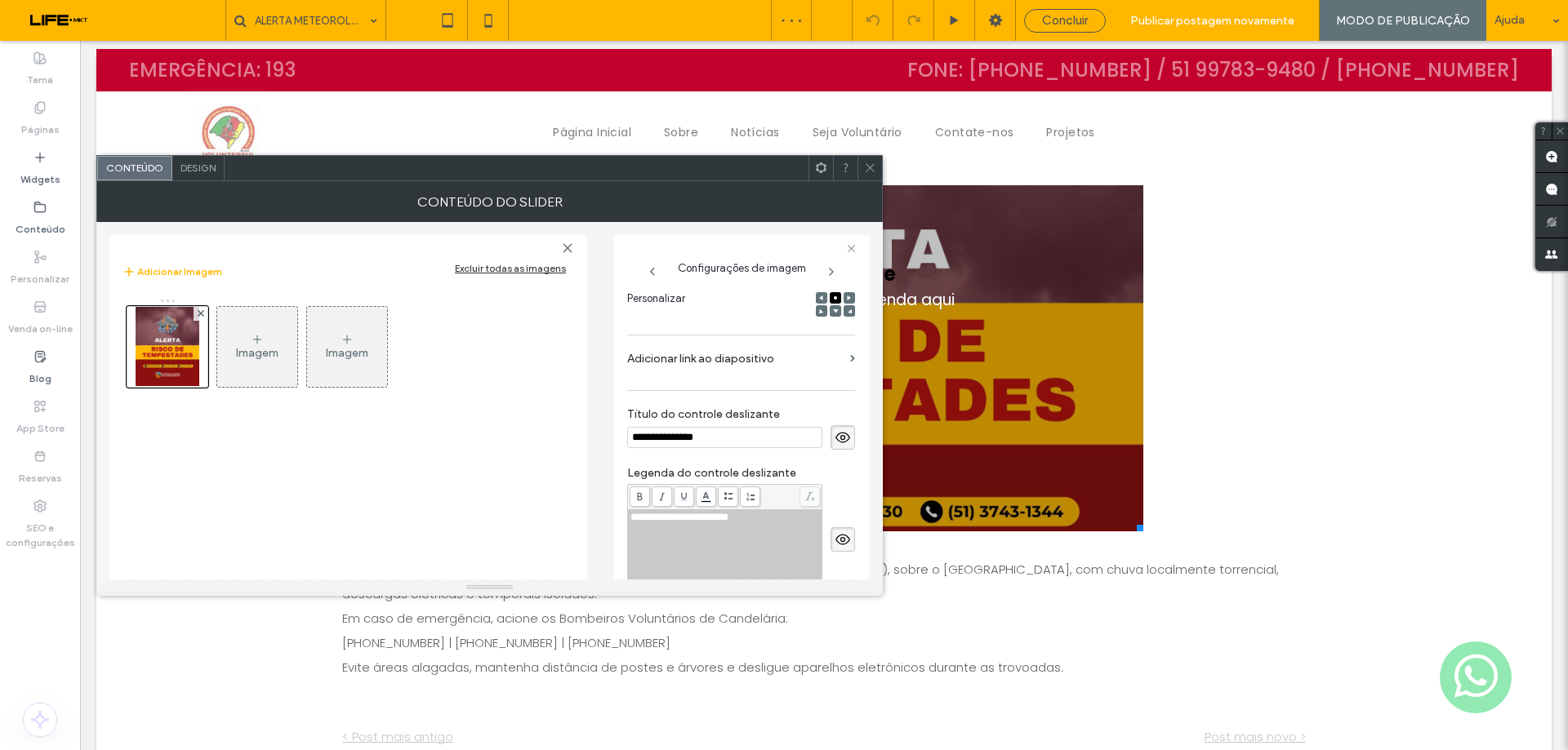
click at [839, 430] on icon at bounding box center [843, 438] width 16 height 18
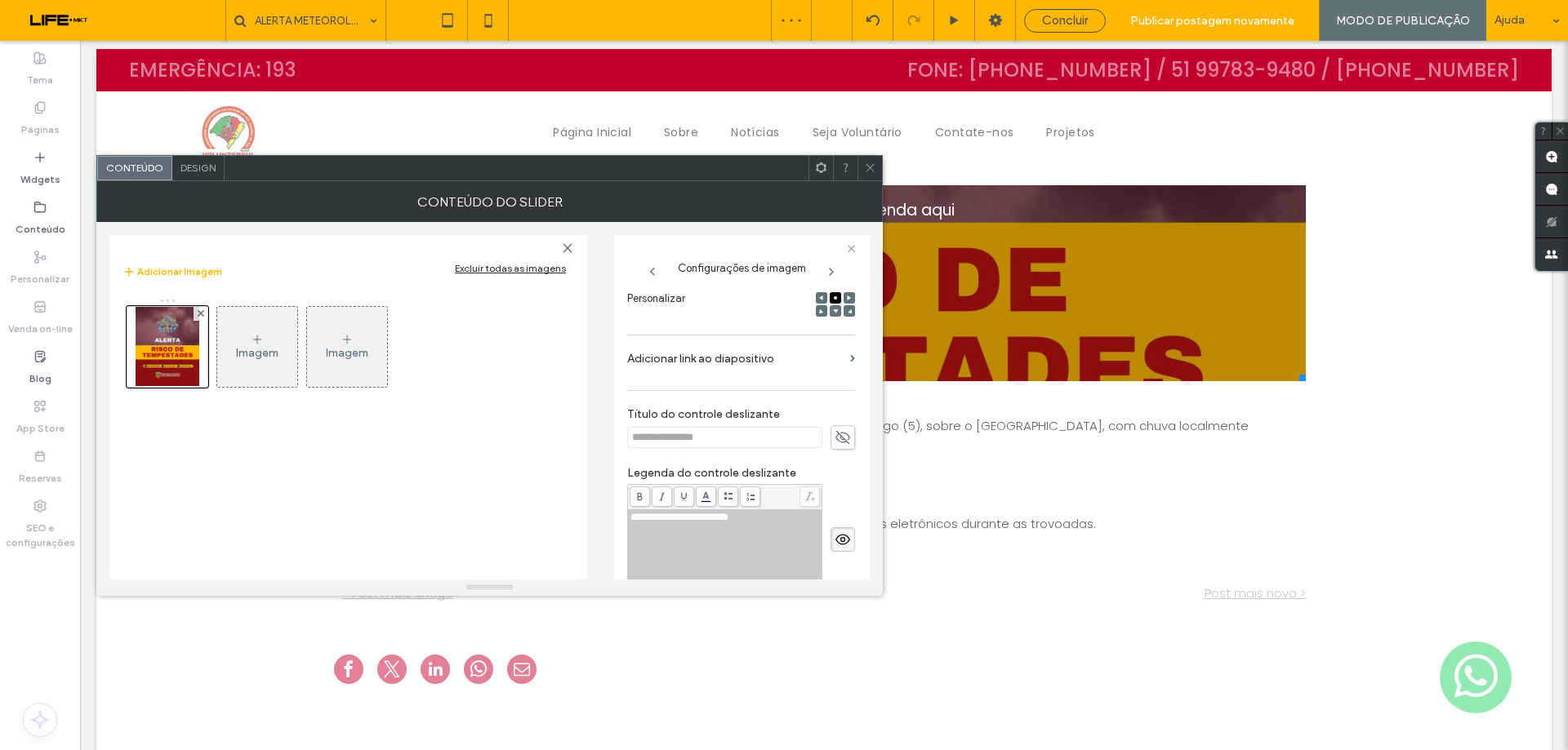
click at [832, 530] on span at bounding box center [843, 539] width 24 height 24
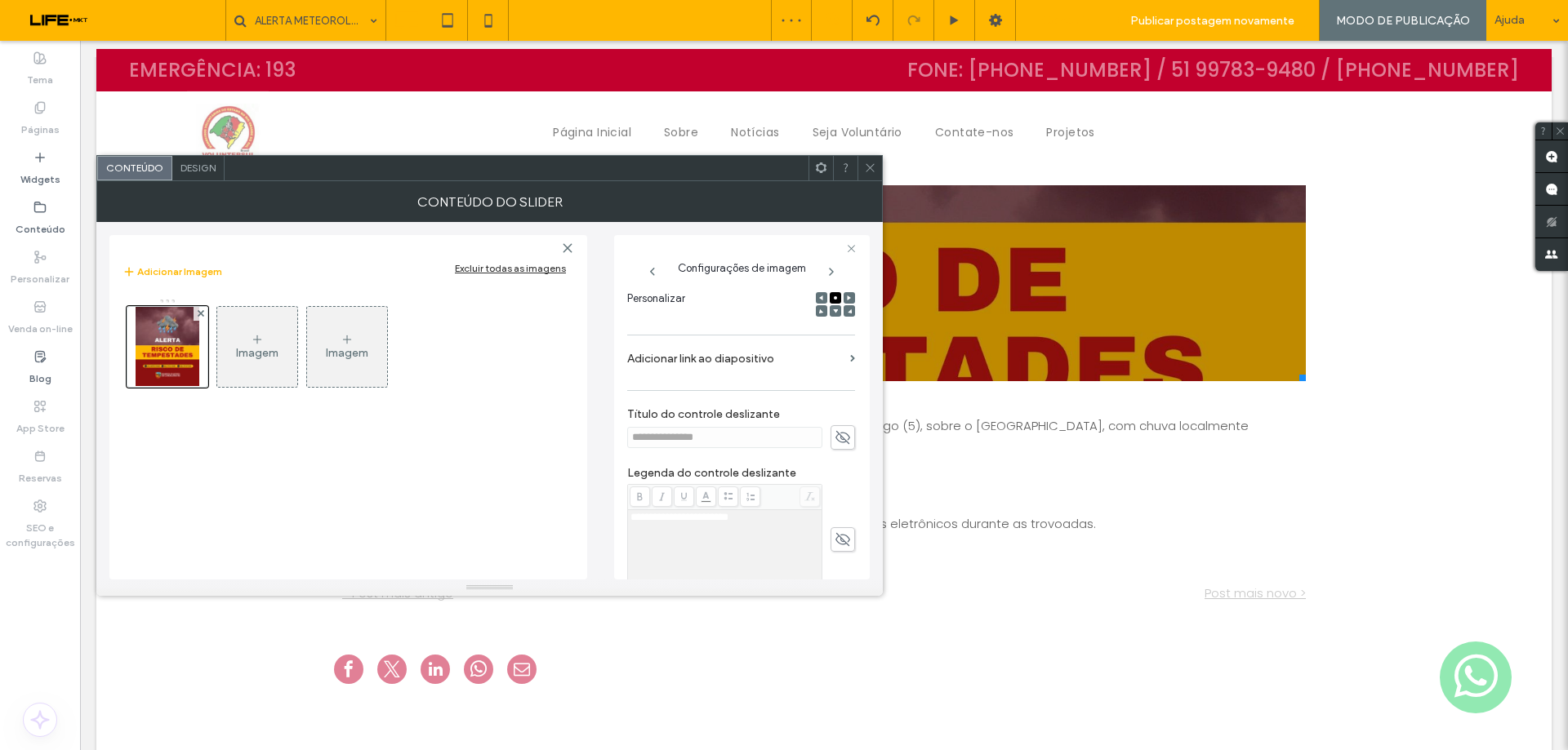
click at [1076, 21] on span "Concluir" at bounding box center [1065, 20] width 46 height 15
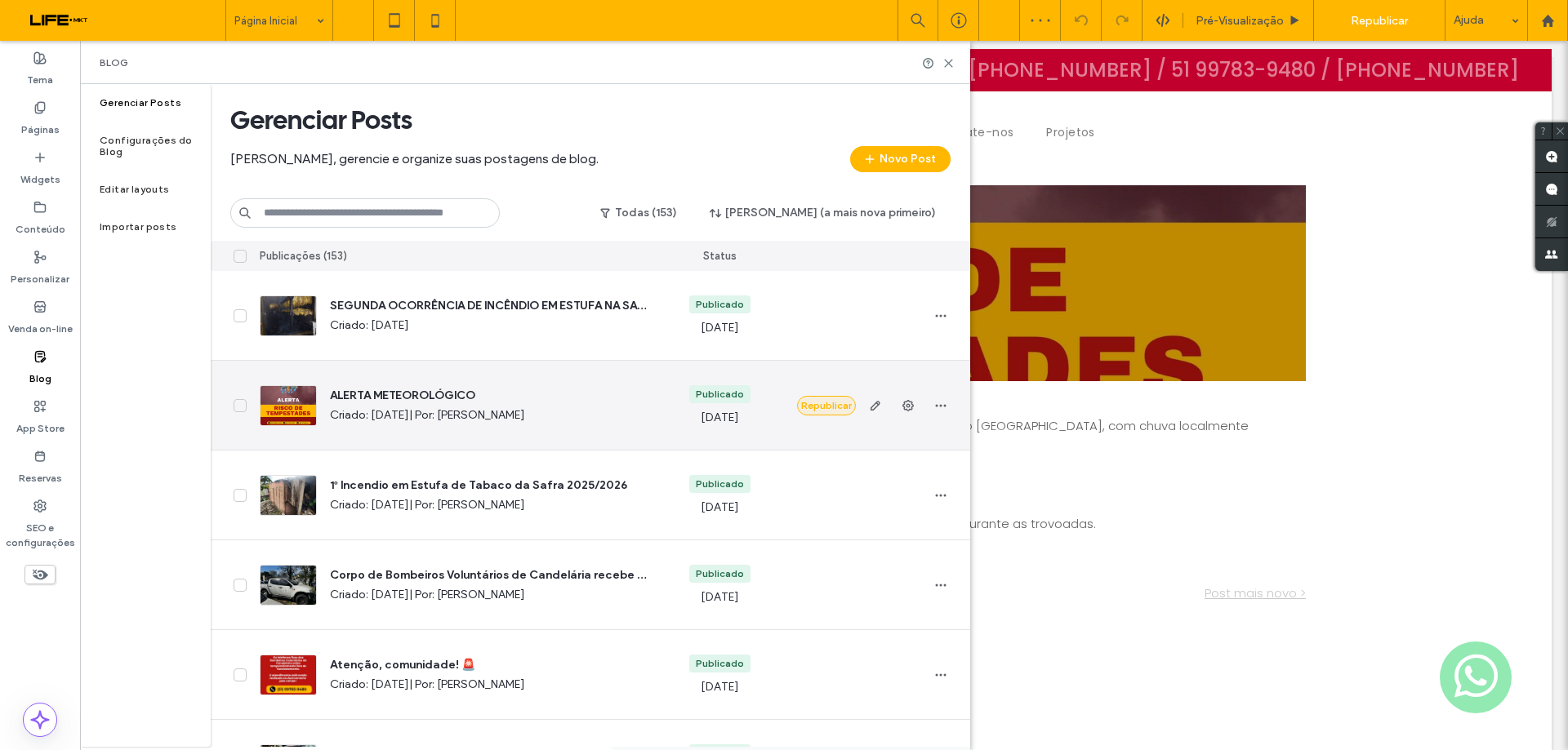
click at [820, 411] on button "Republicar" at bounding box center [826, 406] width 59 height 20
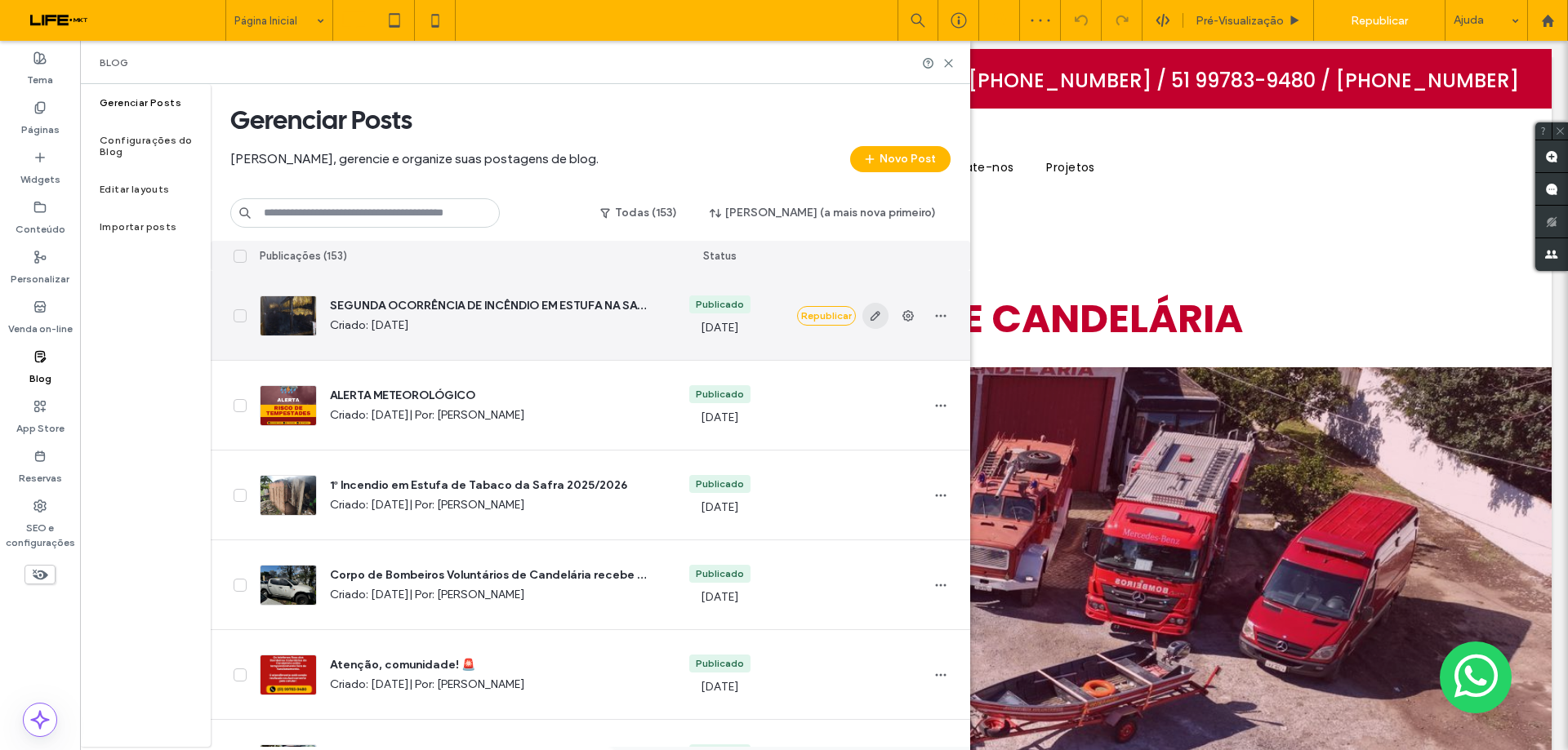
click at [874, 316] on icon "button" at bounding box center [875, 315] width 13 height 13
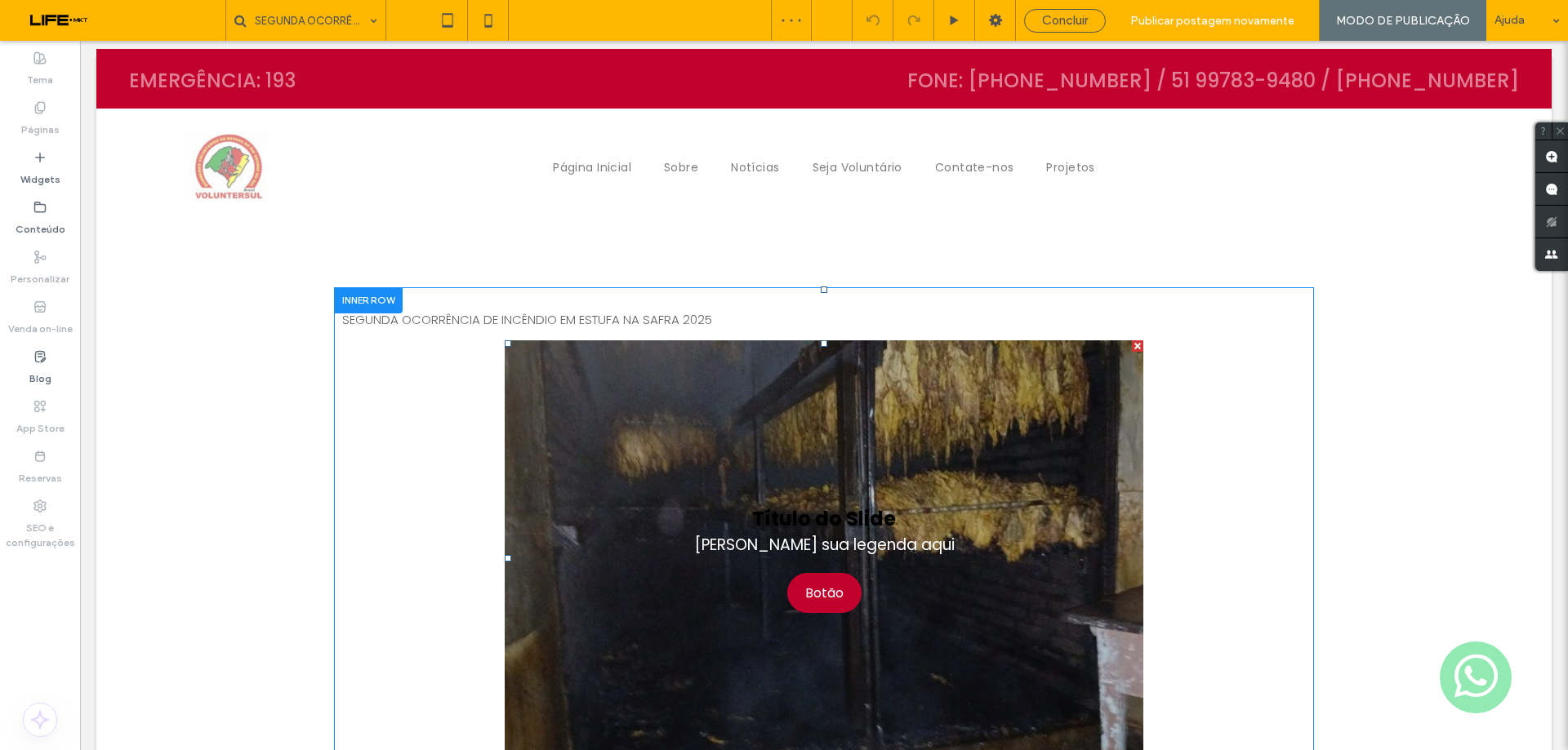
click at [727, 441] on li "Título do Slide Escreva sua legenda aqui Botão" at bounding box center [824, 558] width 639 height 436
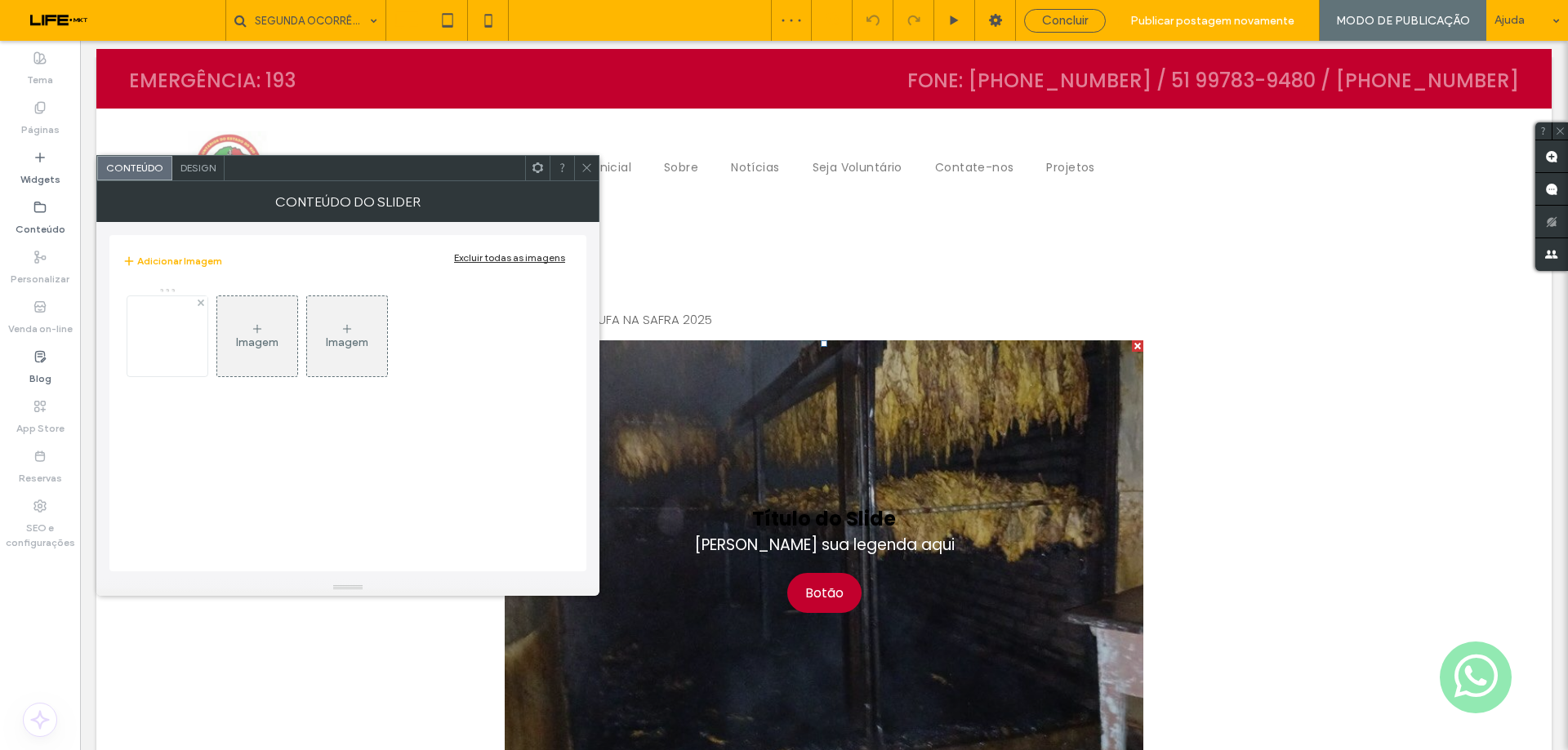
click at [168, 331] on img at bounding box center [167, 336] width 130 height 73
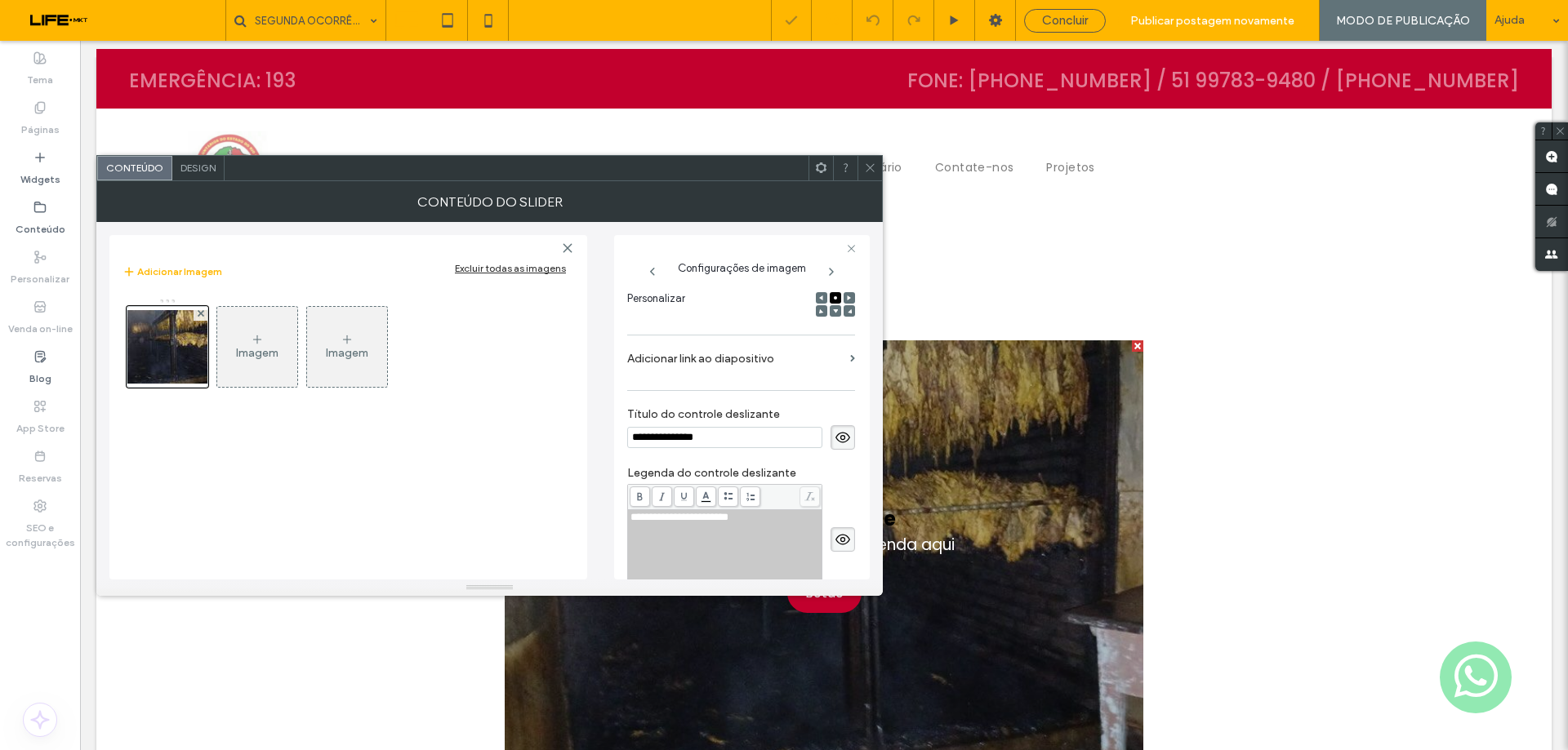
click at [842, 436] on use at bounding box center [842, 437] width 15 height 10
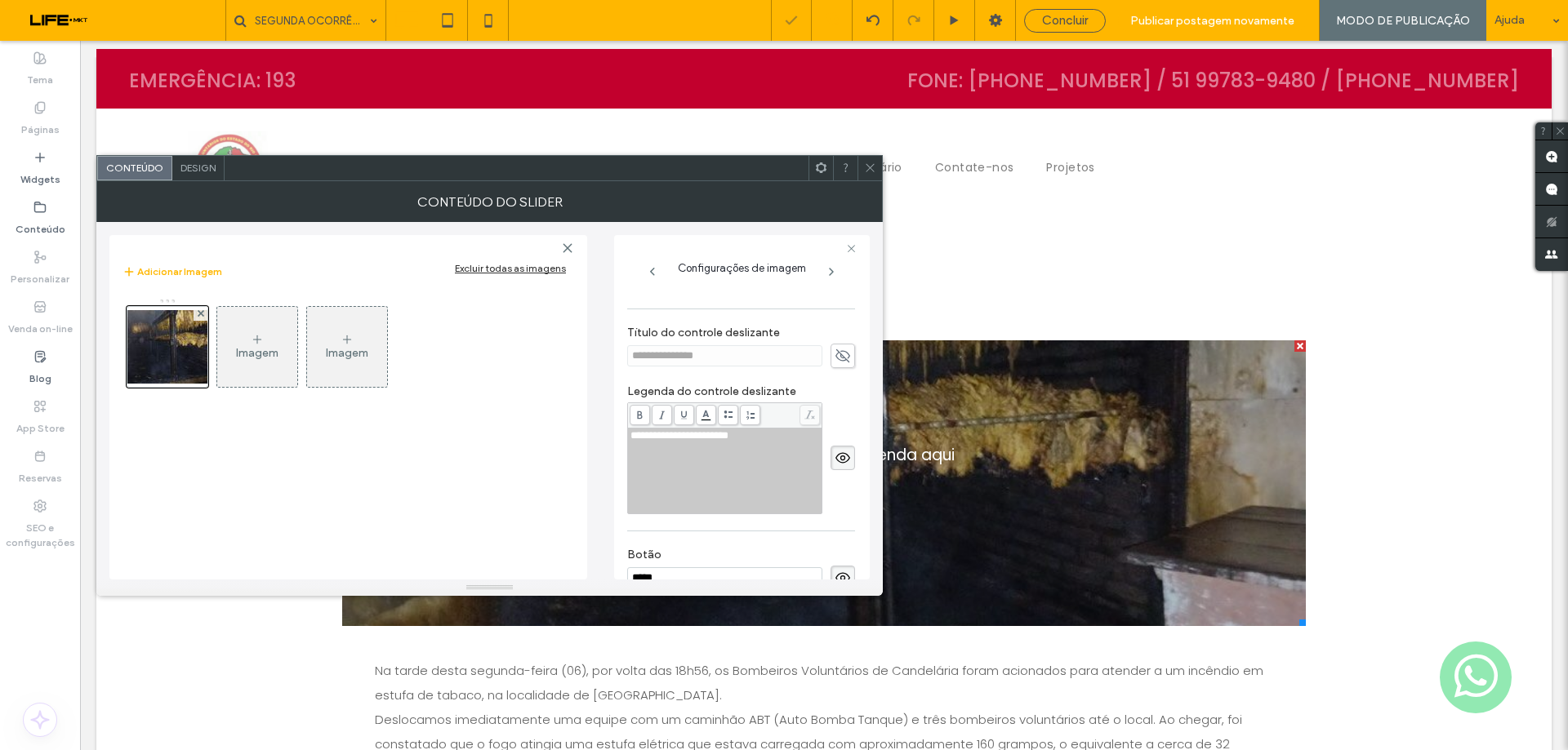
click at [835, 455] on icon at bounding box center [843, 457] width 16 height 18
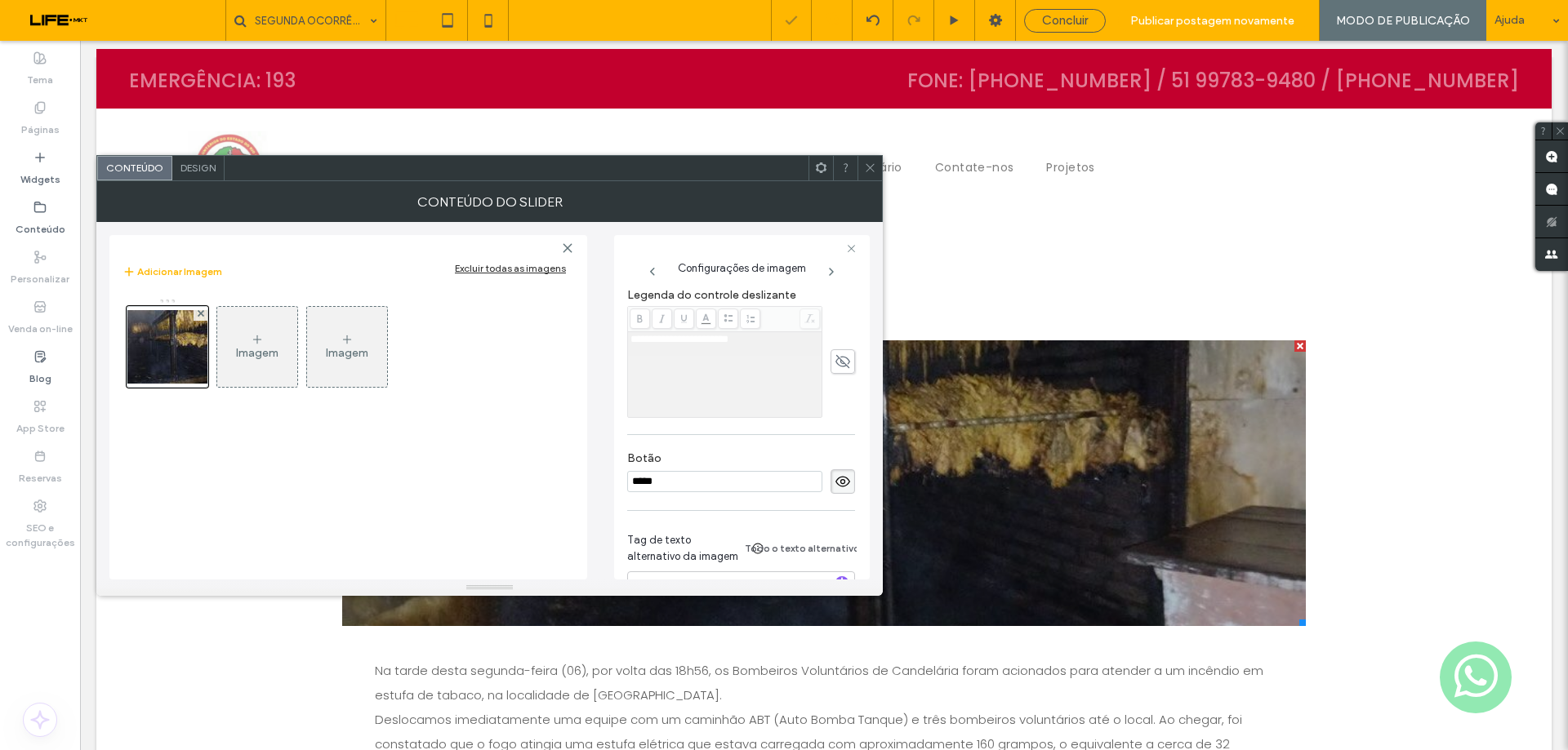
scroll to position [510, 0]
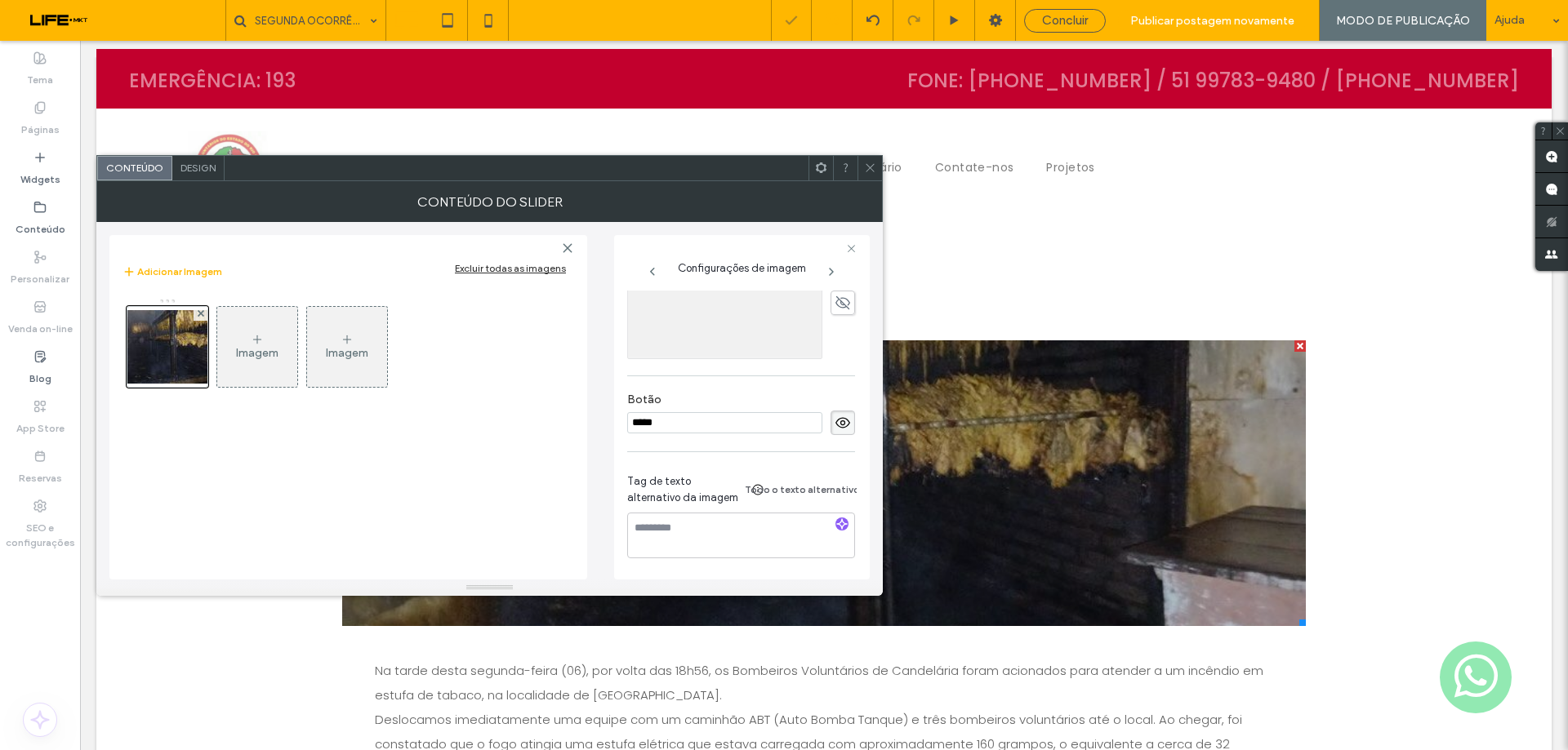
click at [839, 413] on icon at bounding box center [843, 422] width 16 height 18
click at [873, 161] on icon at bounding box center [870, 167] width 12 height 12
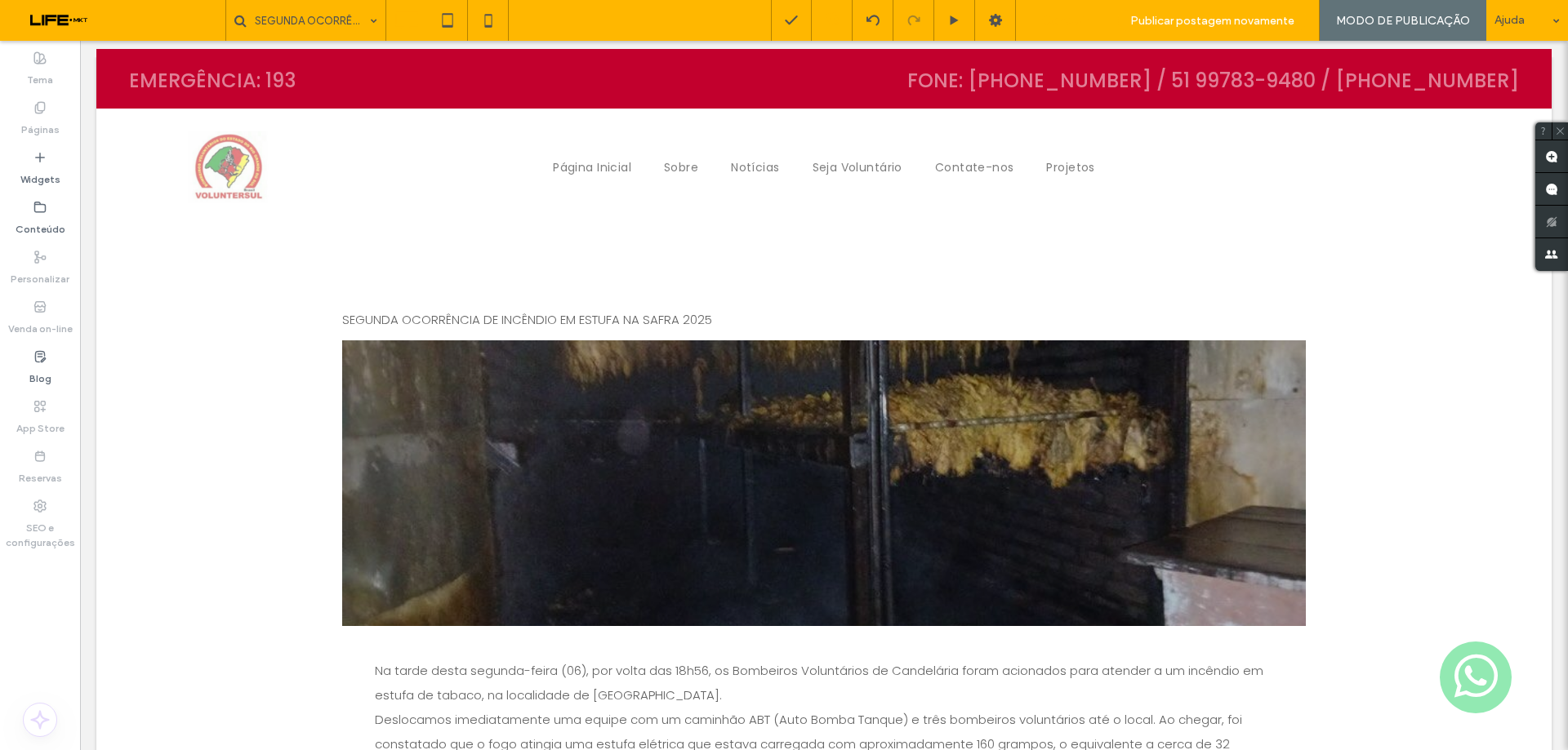
click at [1059, 20] on span "Concluir" at bounding box center [1065, 20] width 46 height 15
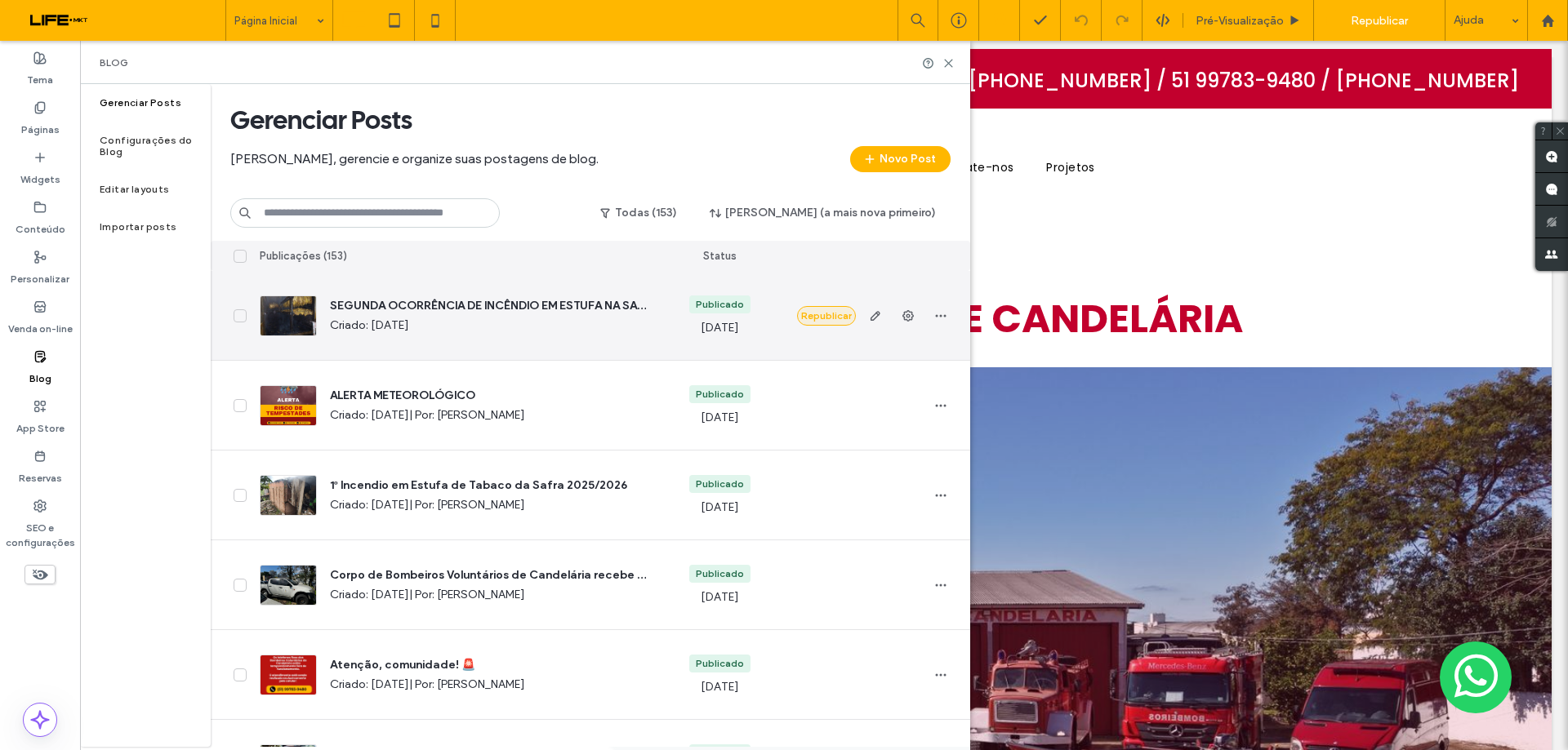
click at [842, 313] on button "Republicar" at bounding box center [826, 316] width 59 height 20
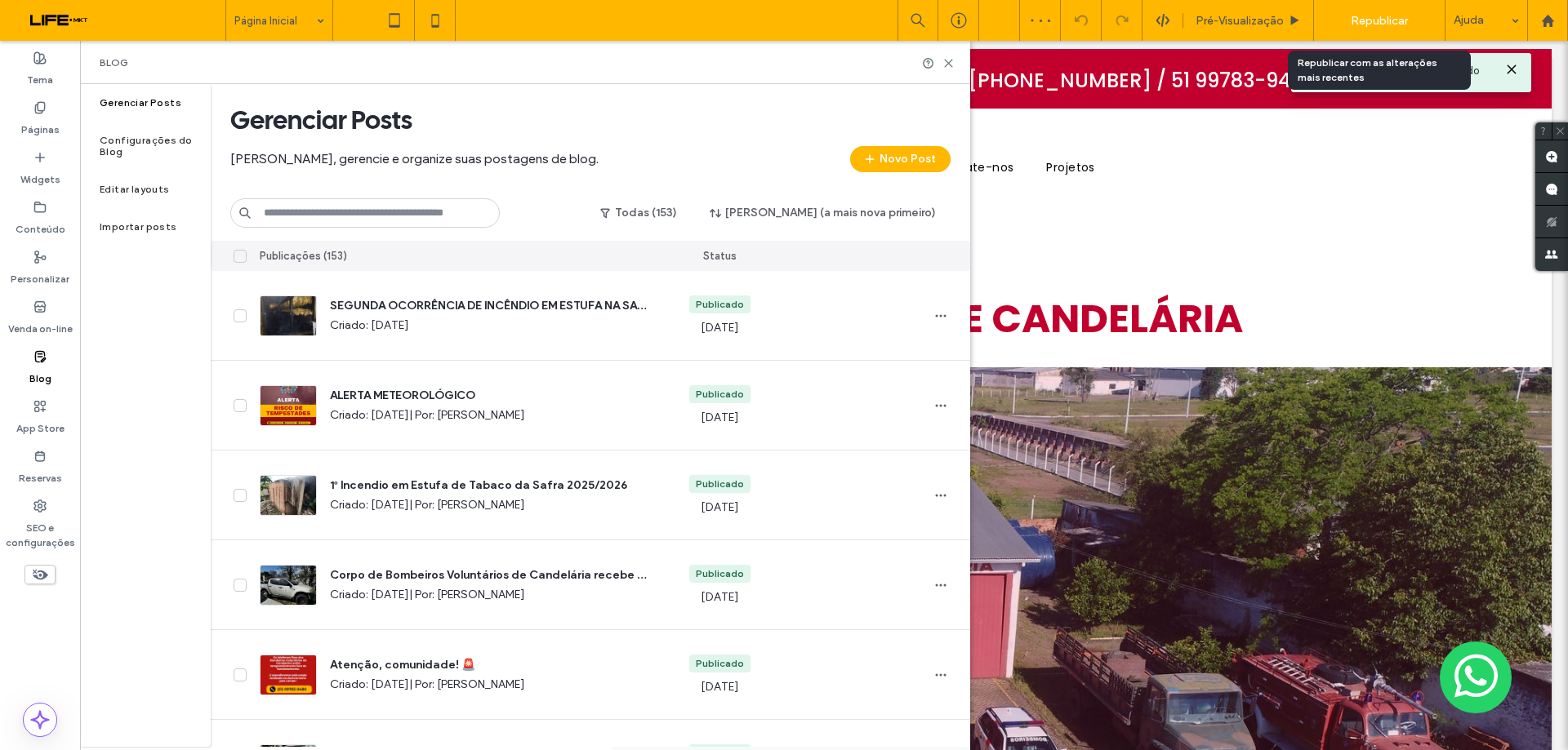
click at [1384, 26] on span "Republicar" at bounding box center [1379, 21] width 57 height 14
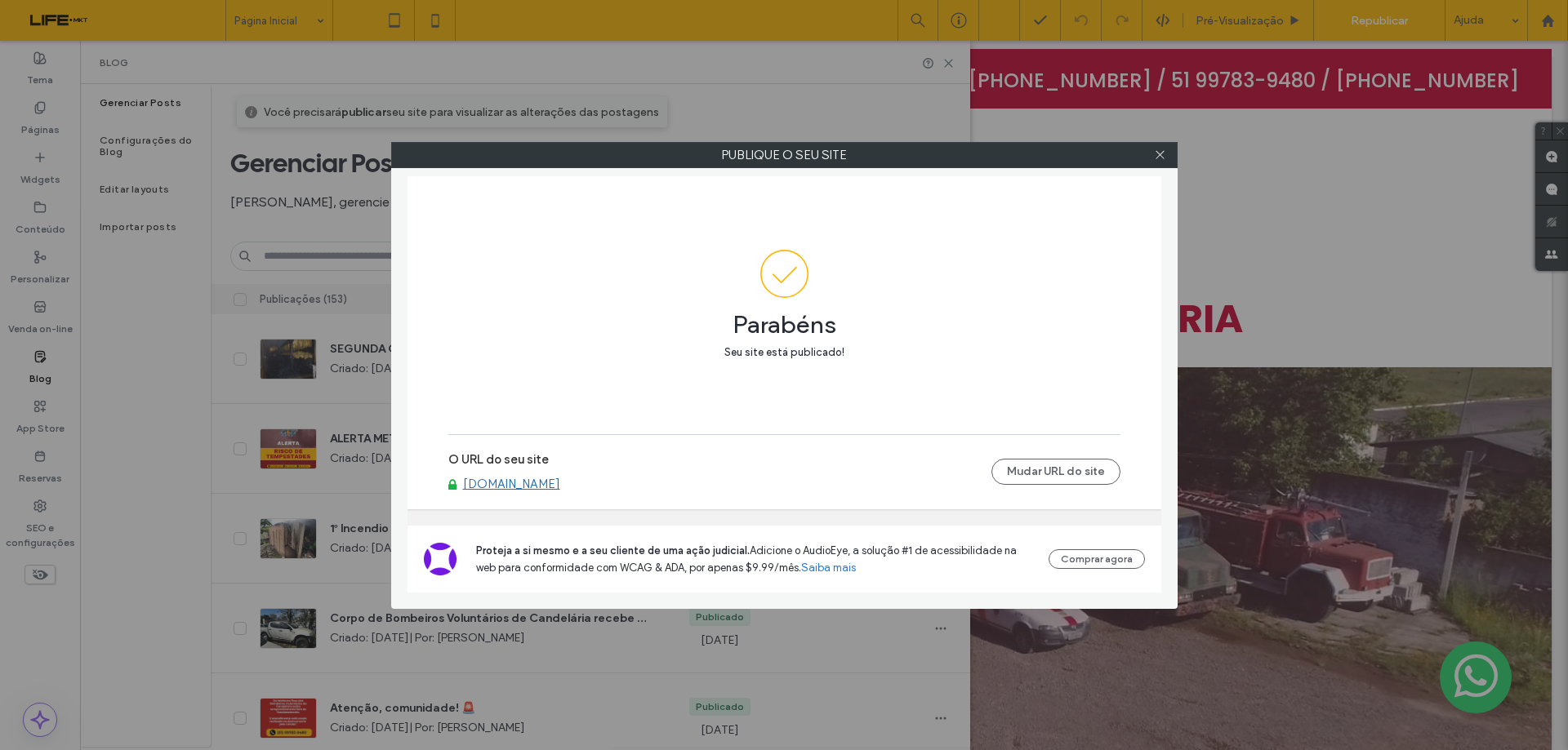
click at [560, 481] on link "www.bombeiroscandelaria.com.br" at bounding box center [511, 483] width 98 height 15
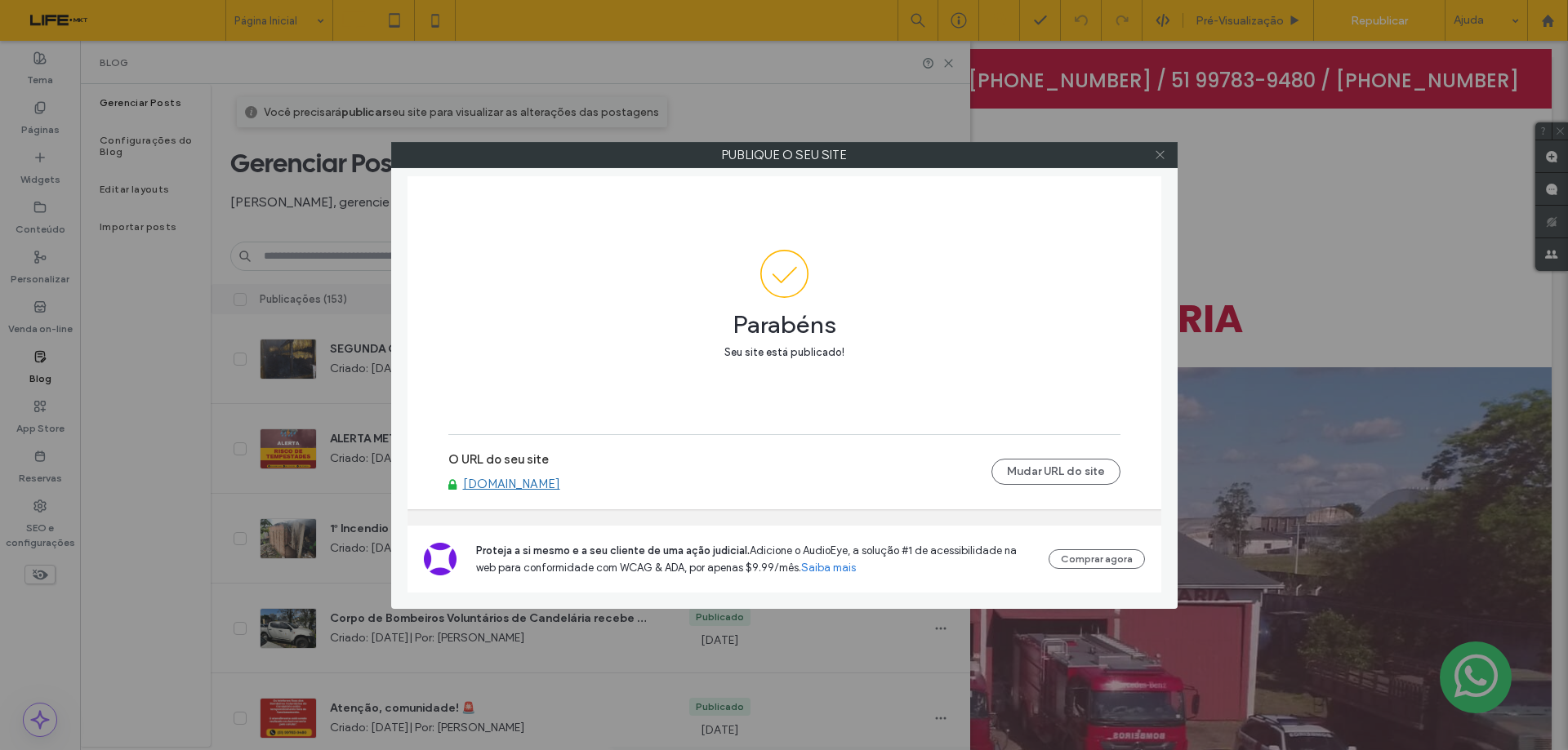
click at [1154, 153] on icon at bounding box center [1160, 154] width 12 height 12
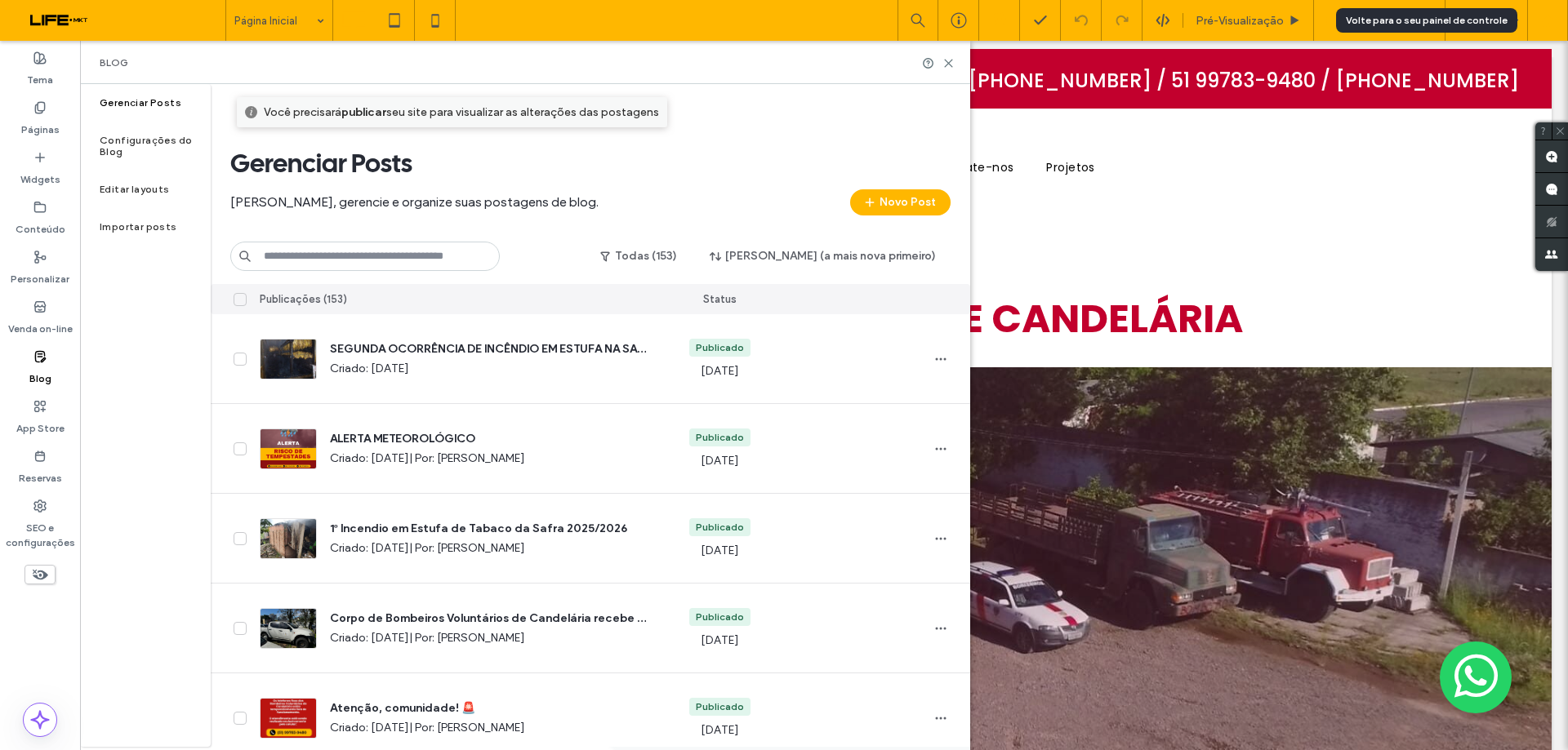
click at [1546, 30] on div at bounding box center [1546, 20] width 41 height 41
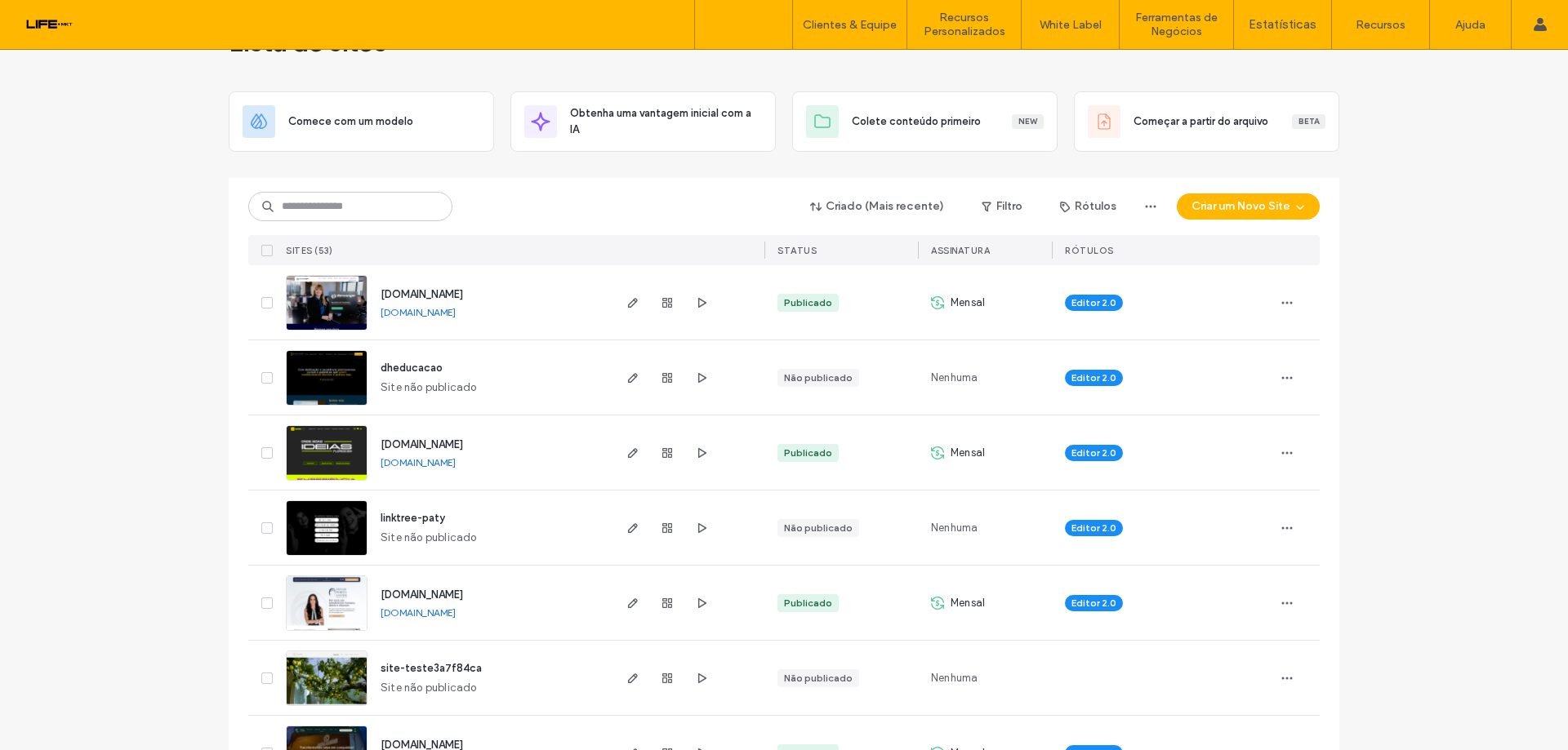
scroll to position [82, 0]
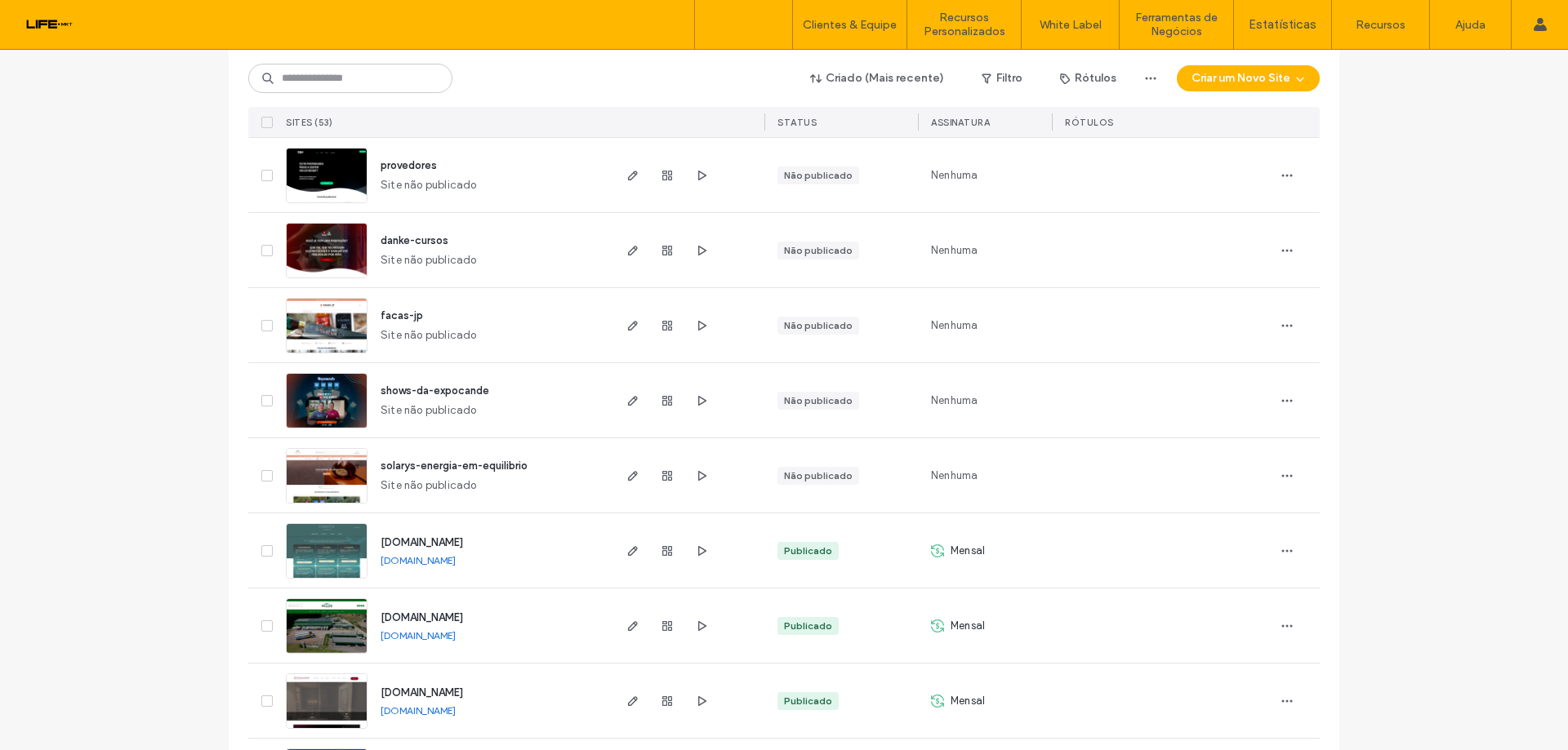
scroll to position [3265, 0]
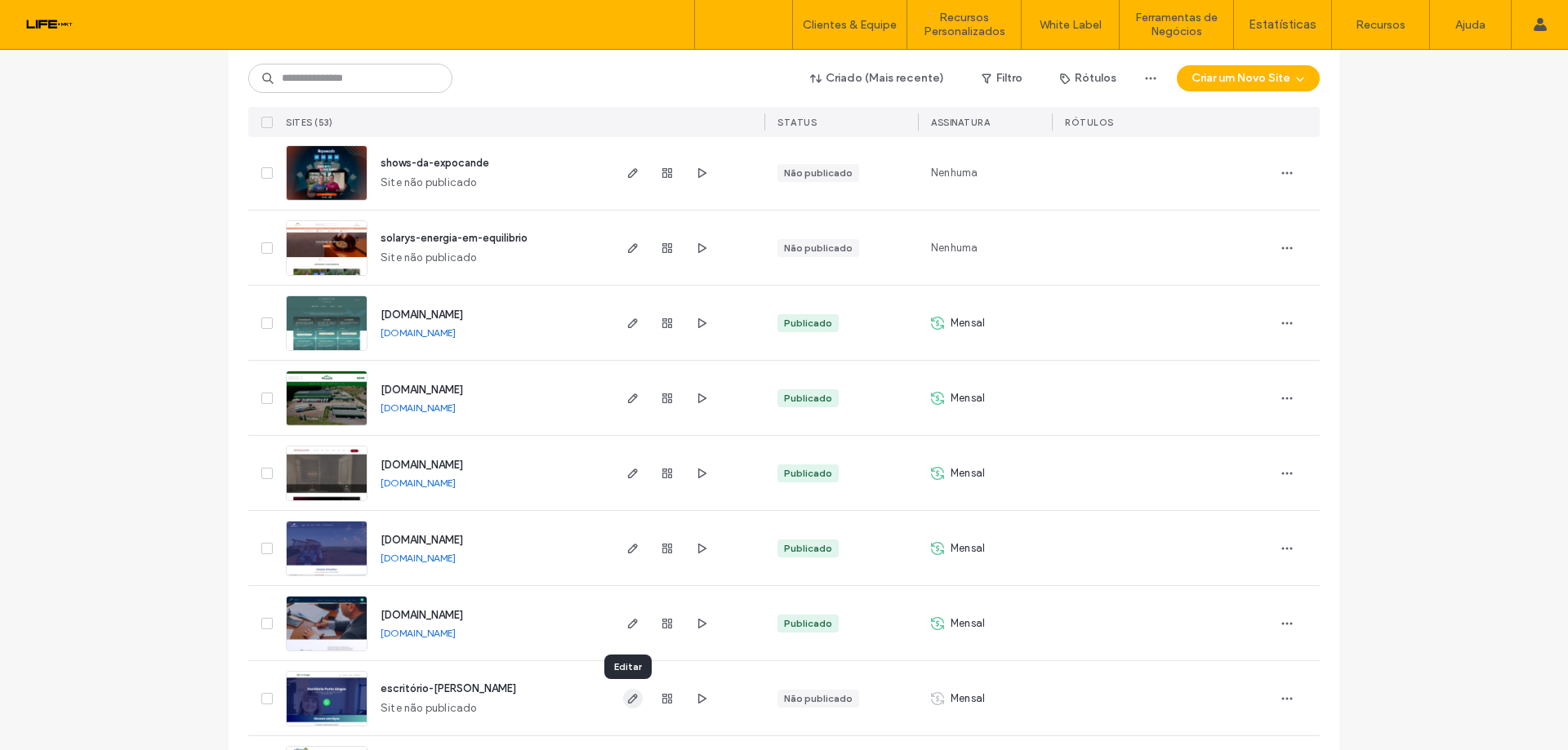
click at [631, 699] on icon "button" at bounding box center [632, 698] width 13 height 13
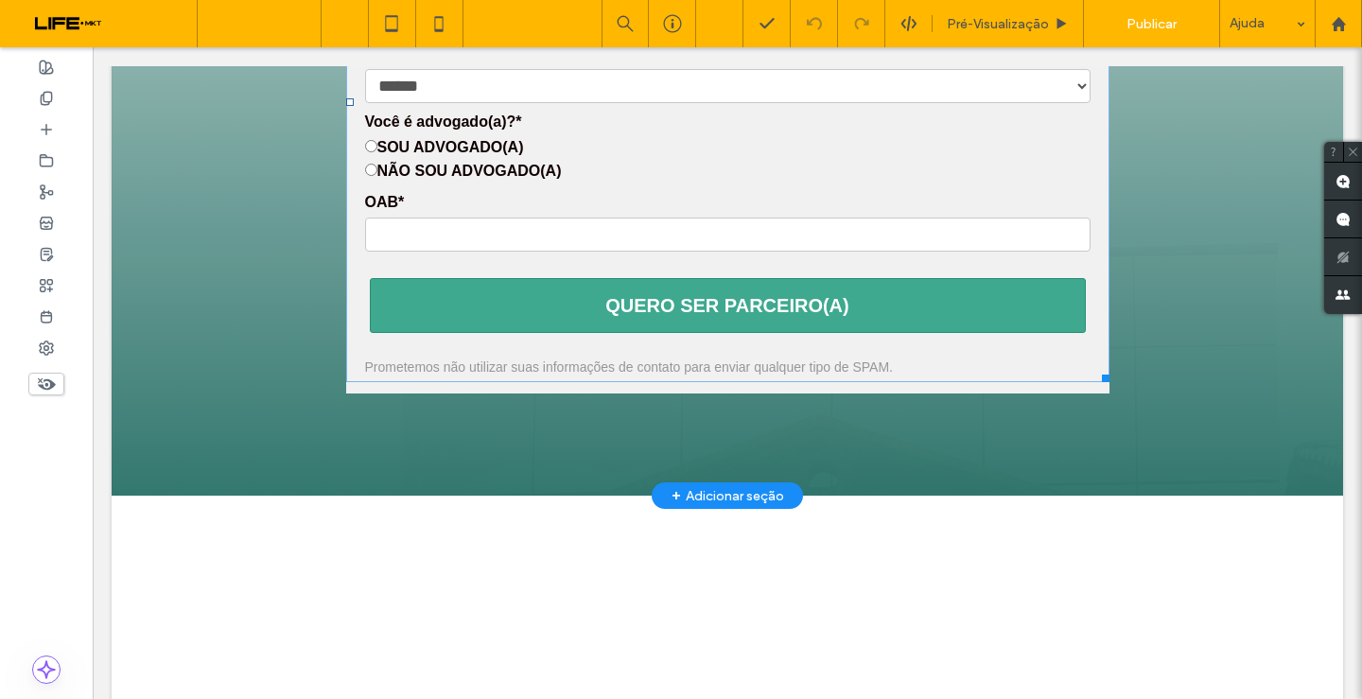
scroll to position [567, 0]
